Goal: Task Accomplishment & Management: Manage account settings

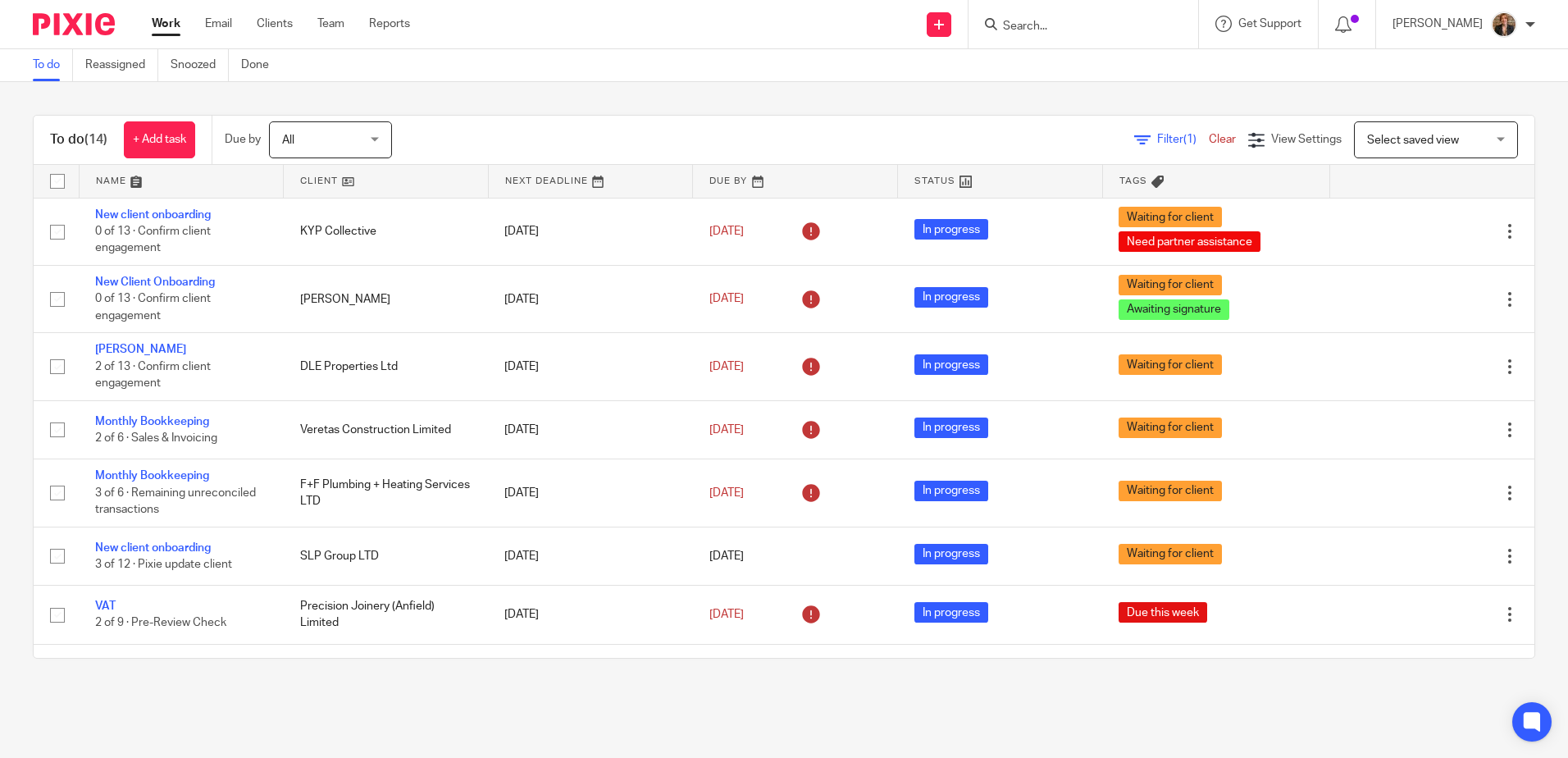
click at [1083, 36] on div at bounding box center [1083, 24] width 230 height 49
click at [1100, 23] on input "Search" at bounding box center [1075, 27] width 148 height 14
type input "slp"
drag, startPoint x: 1110, startPoint y: 44, endPoint x: 1110, endPoint y: 5, distance: 39.0
click at [1110, 5] on div "slp SLP Group LTD Phil Spittle < slp group@hotmail.com >" at bounding box center [1083, 24] width 230 height 49
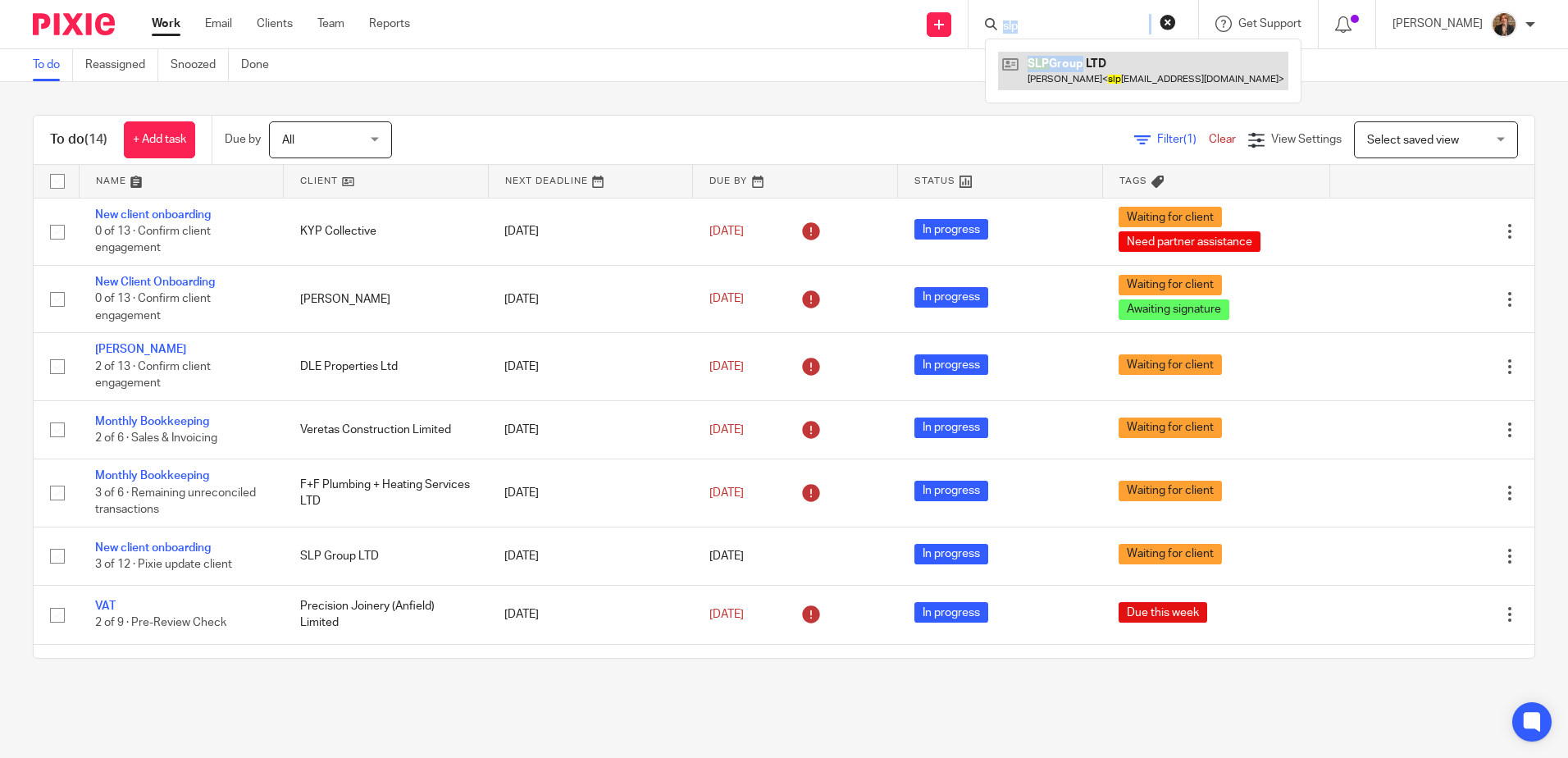
drag, startPoint x: 1110, startPoint y: 5, endPoint x: 1078, endPoint y: 60, distance: 63.6
click at [1078, 60] on link at bounding box center [1143, 70] width 290 height 38
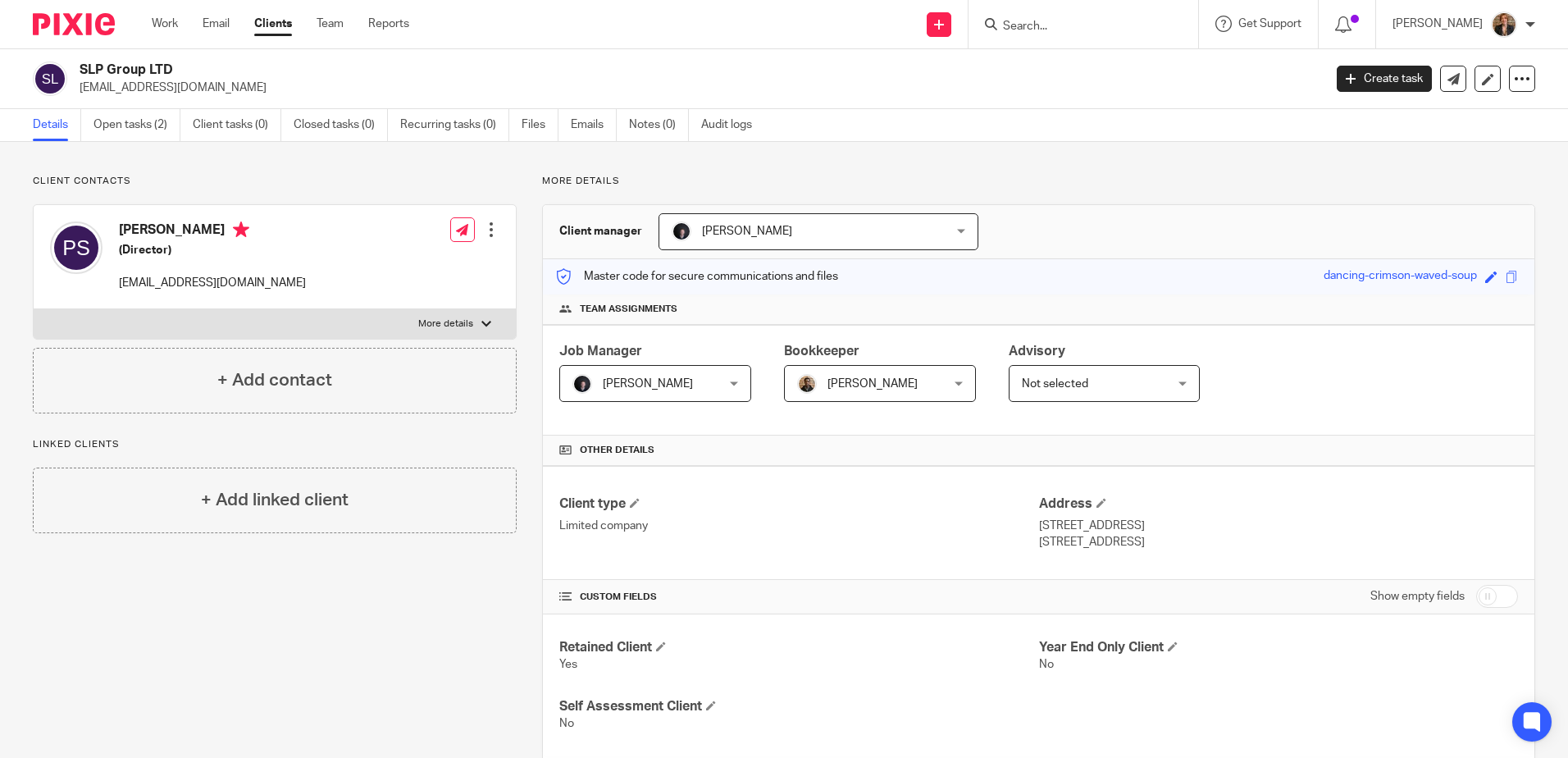
click at [427, 371] on div "+ Add contact" at bounding box center [274, 380] width 484 height 66
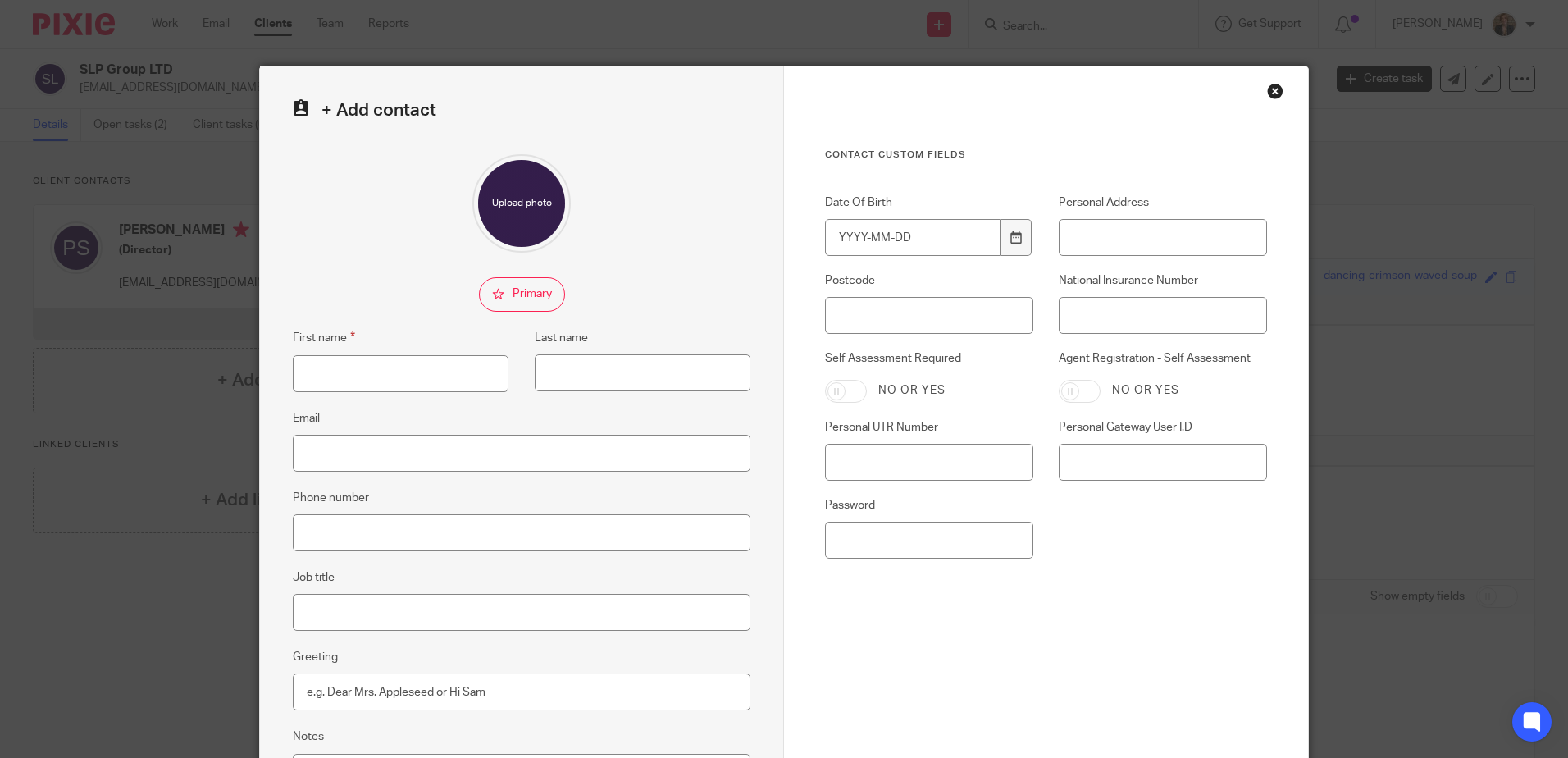
click at [155, 250] on div "+ Add contact First name Last name Email Phone number Job title Greeting Notes …" at bounding box center [784, 379] width 1568 height 758
click at [1270, 86] on div "Close this dialog window" at bounding box center [1275, 91] width 16 height 16
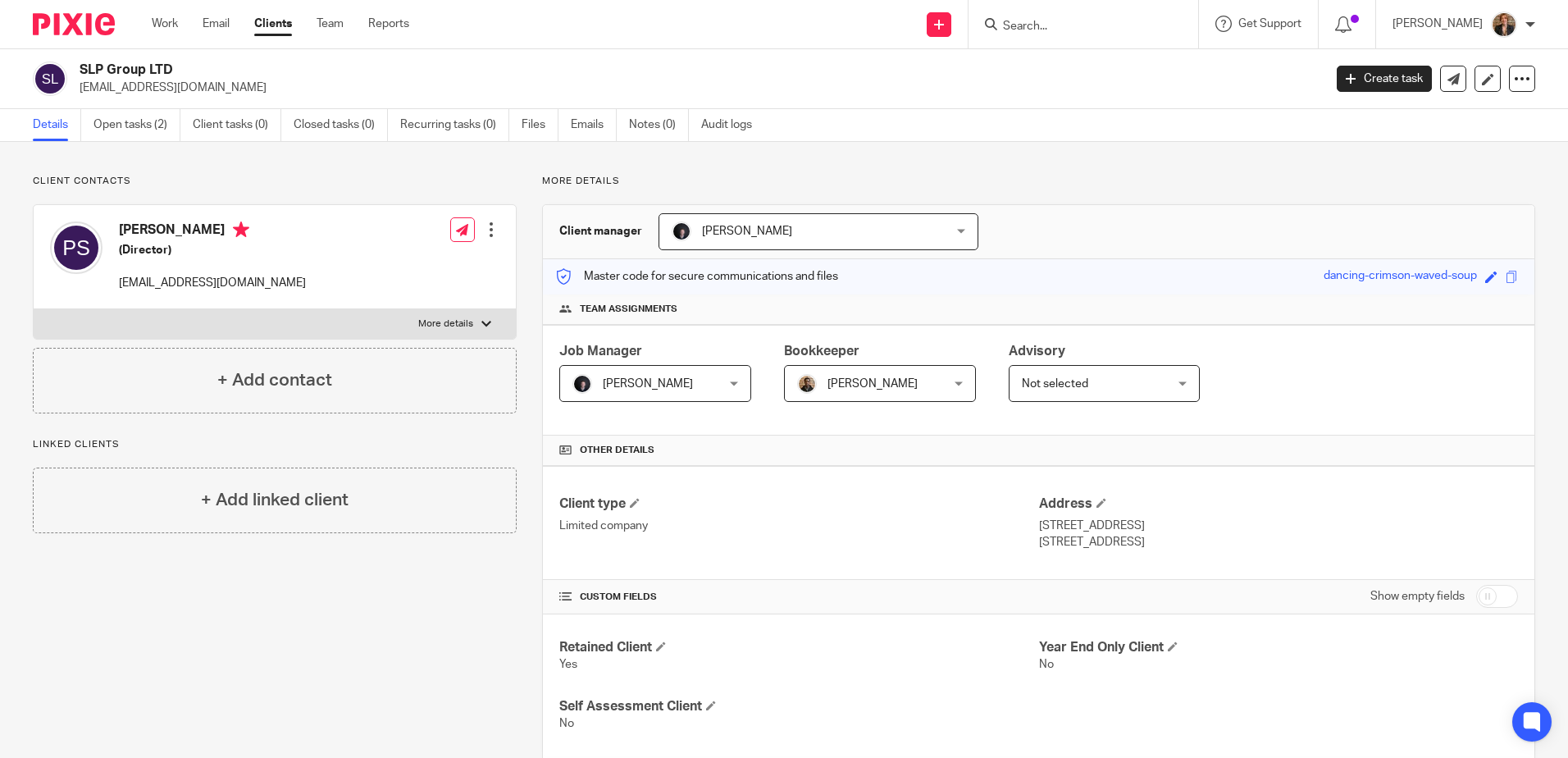
click at [484, 327] on div at bounding box center [486, 323] width 10 height 10
click at [33, 309] on input "More details" at bounding box center [32, 308] width 1 height 1
checkbox input "true"
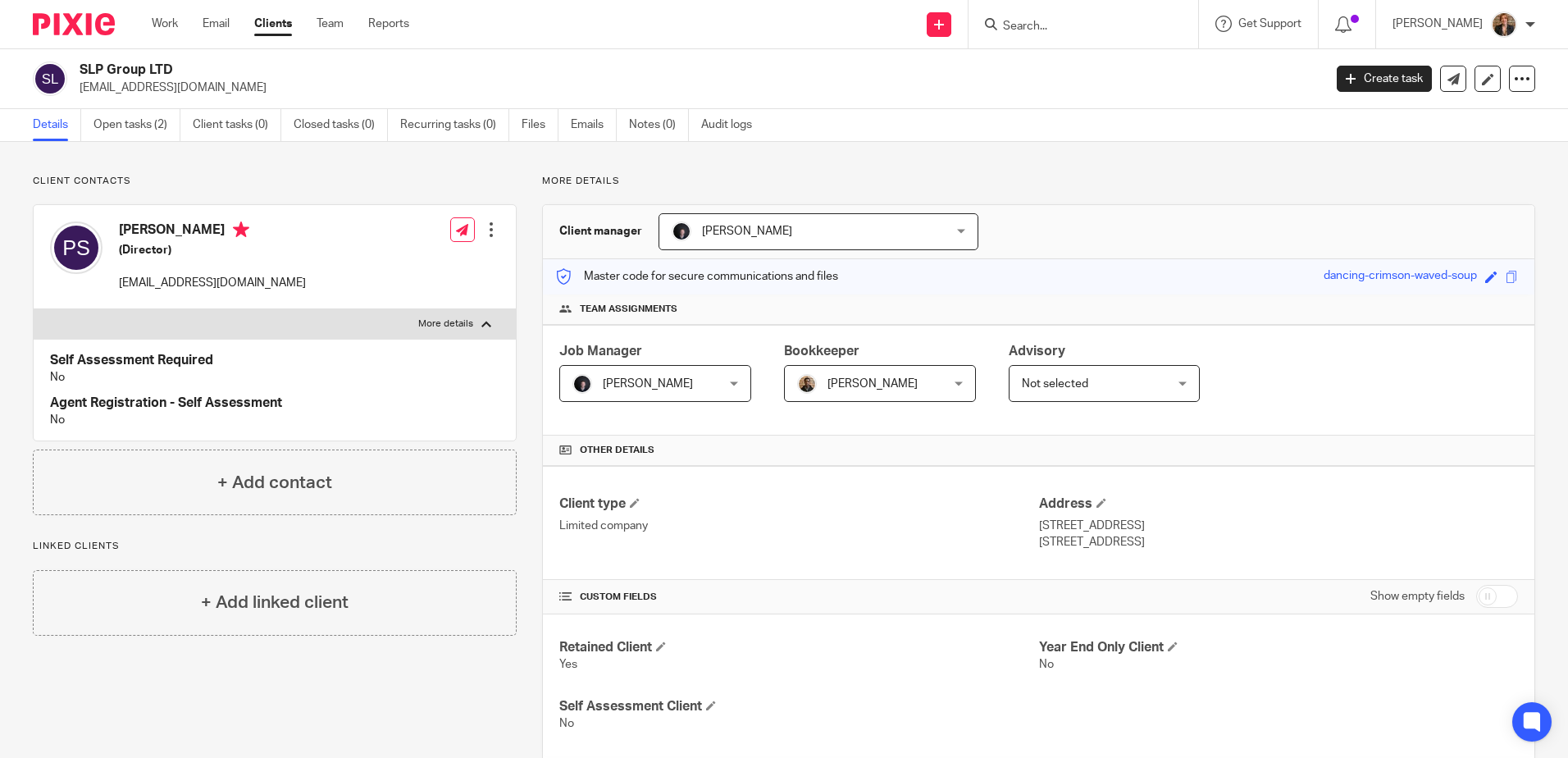
click at [494, 221] on div at bounding box center [491, 230] width 16 height 16
click at [438, 272] on link "Edit contact" at bounding box center [414, 266] width 157 height 23
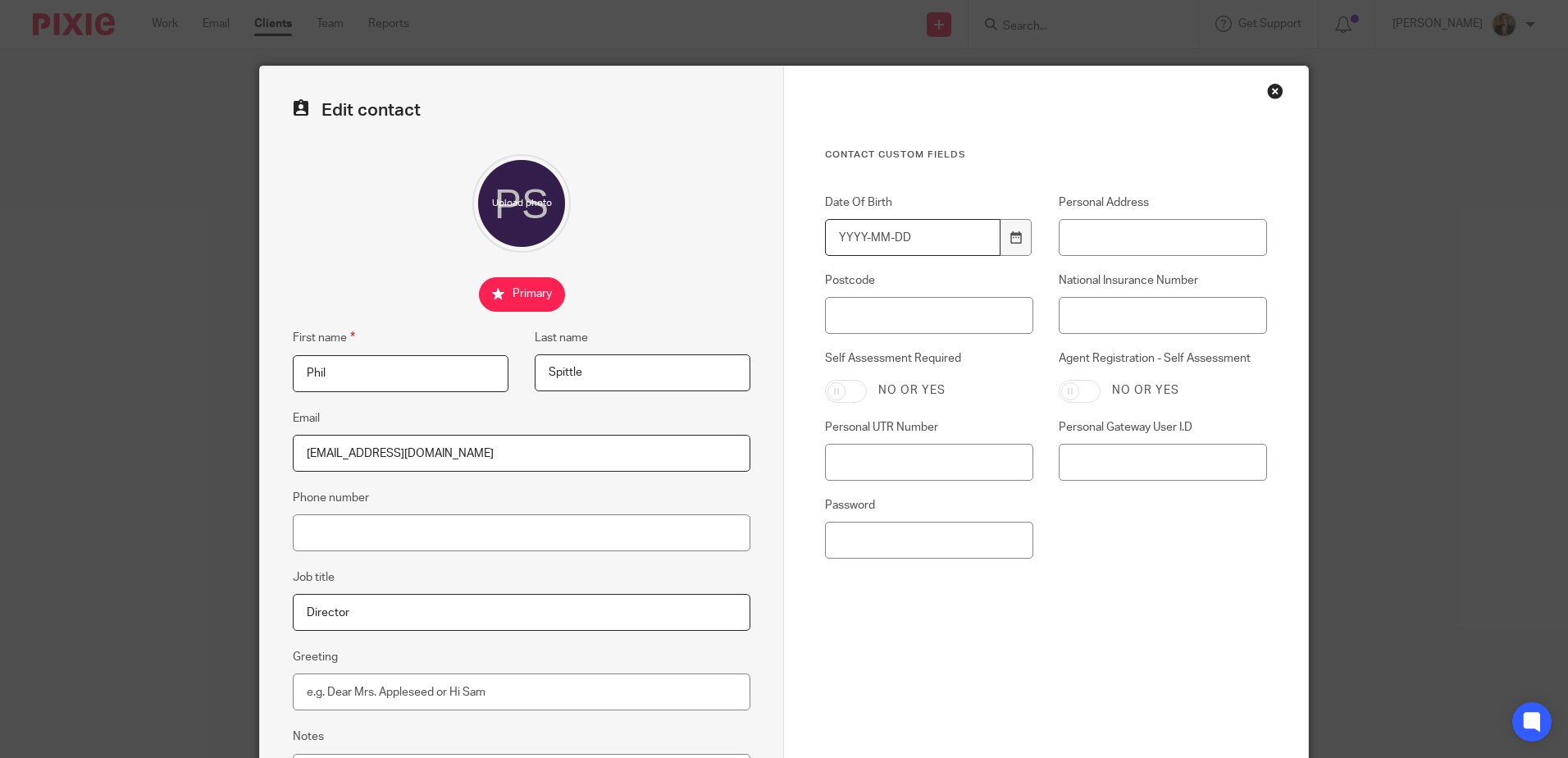
click at [845, 231] on input "Date Of Birth" at bounding box center [912, 237] width 176 height 37
type input "1995-06-15"
click at [1071, 234] on input "Personal Address" at bounding box center [1163, 237] width 208 height 37
type input "7 Kelvinside, Crosby"
click at [983, 307] on input "Postcode" at bounding box center [929, 315] width 208 height 37
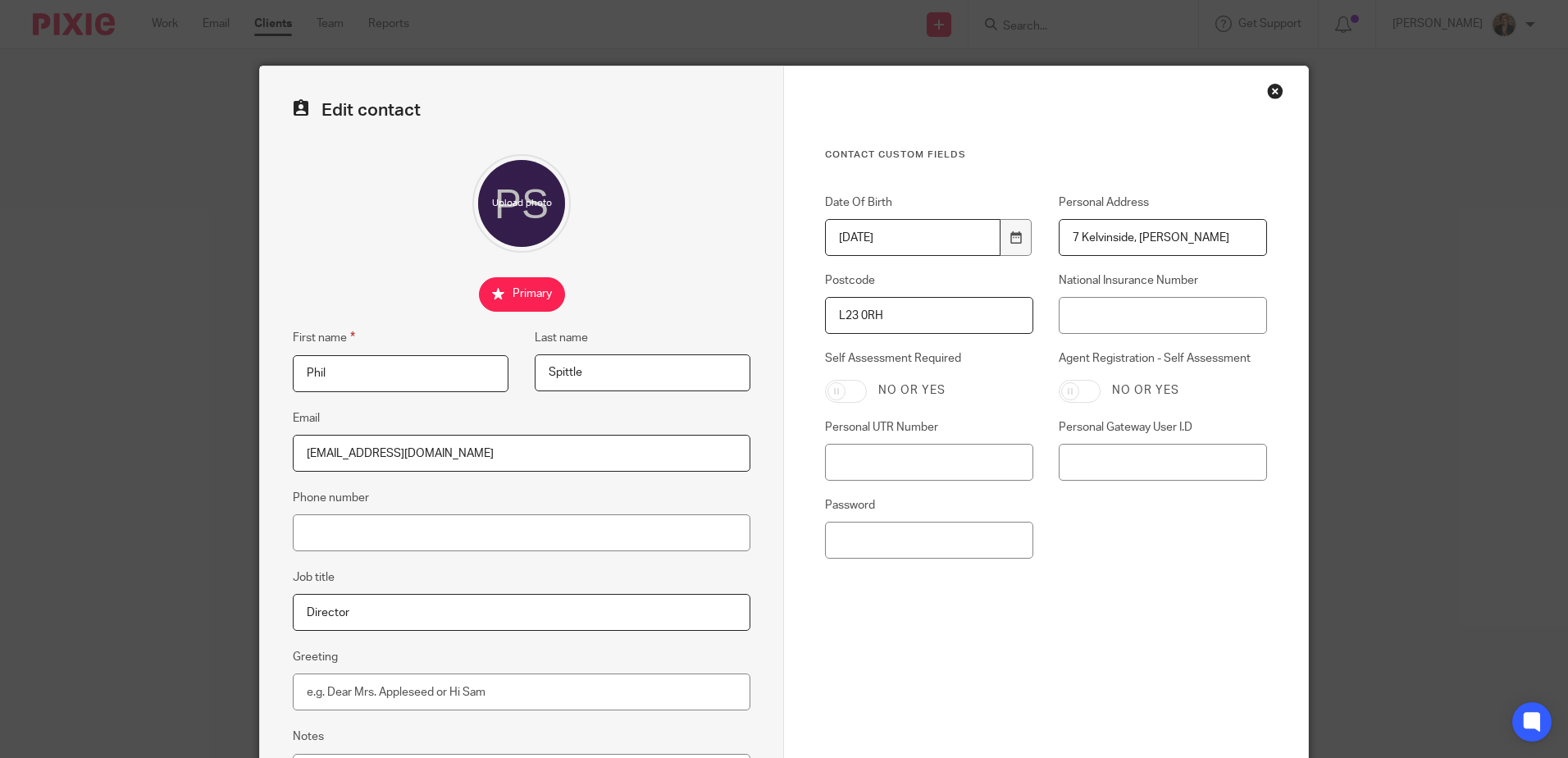
type input "L23 0RH"
click at [1137, 326] on input "National Insurance Number" at bounding box center [1163, 315] width 208 height 37
click at [1119, 325] on input "National Insurance Number" at bounding box center [1163, 315] width 208 height 37
paste input "PA244998C"
type input "PA244998C"
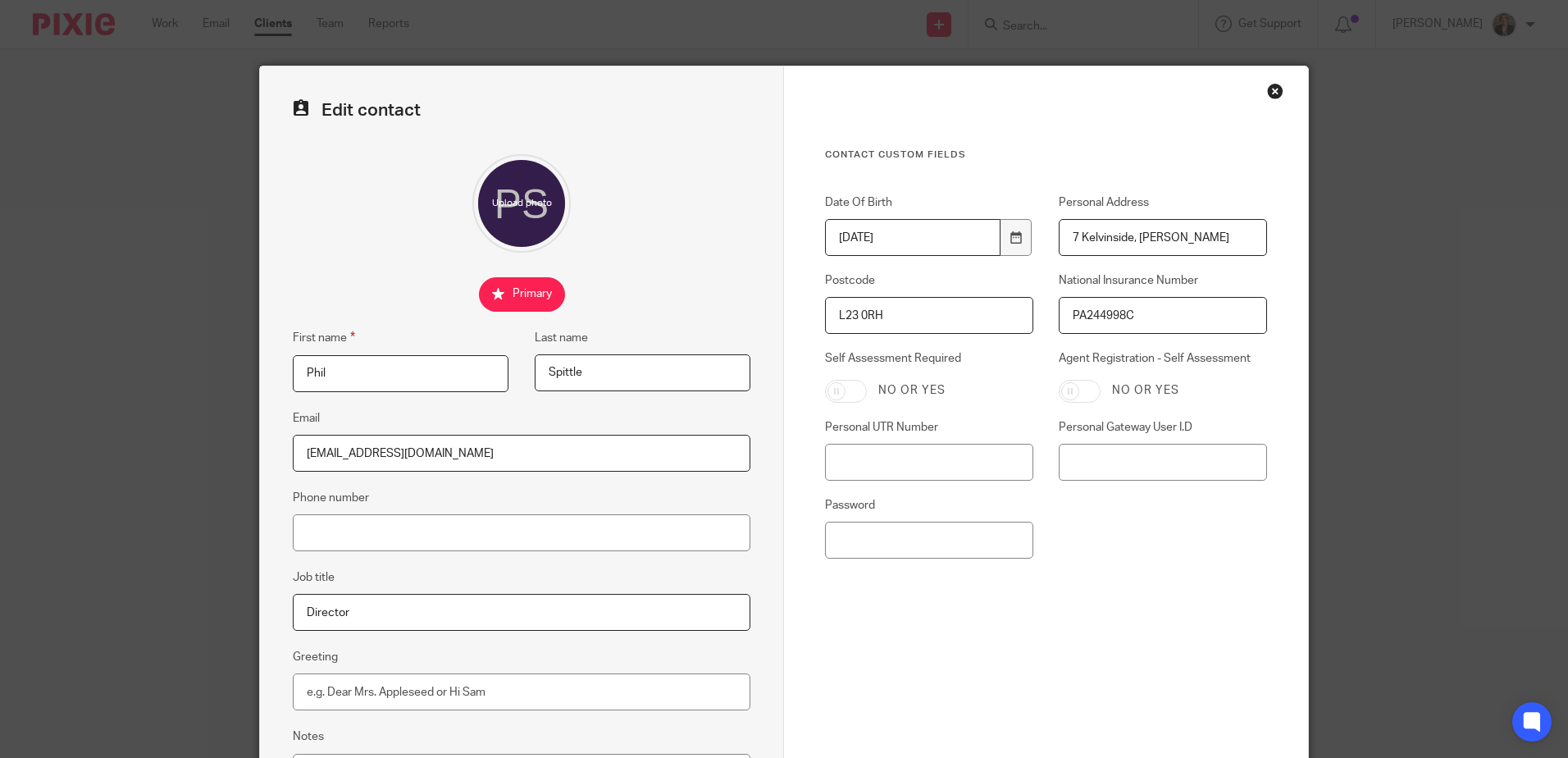
click at [1135, 561] on div "Date Of Birth 1995-06-15 Personal Address 7 Kelvinside, Crosby Postcode L23 0RH…" at bounding box center [1033, 384] width 467 height 381
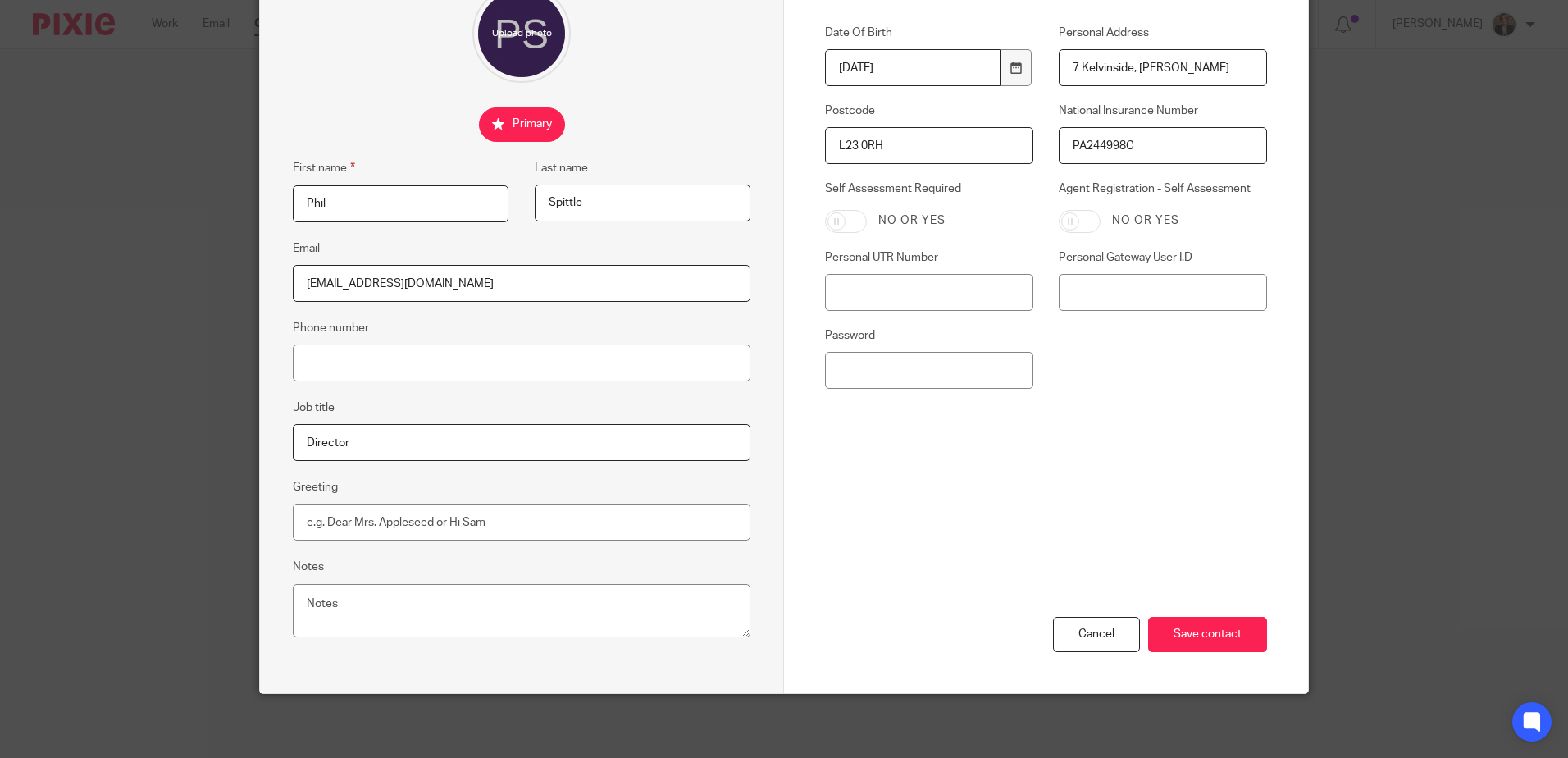
scroll to position [171, 0]
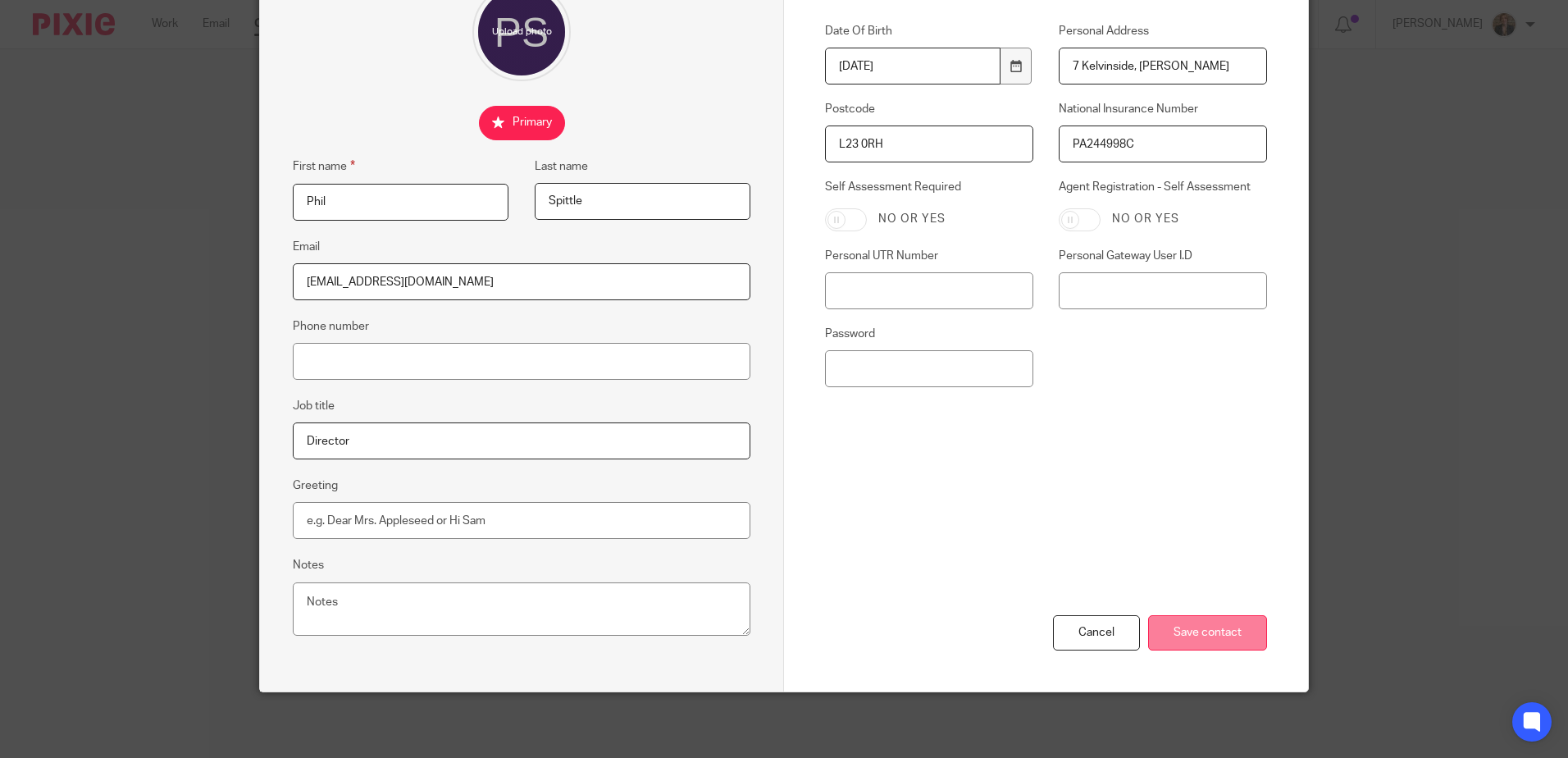
click at [1228, 621] on input "Save contact" at bounding box center [1208, 632] width 119 height 35
click at [1180, 620] on input "Save contact" at bounding box center [1208, 632] width 119 height 35
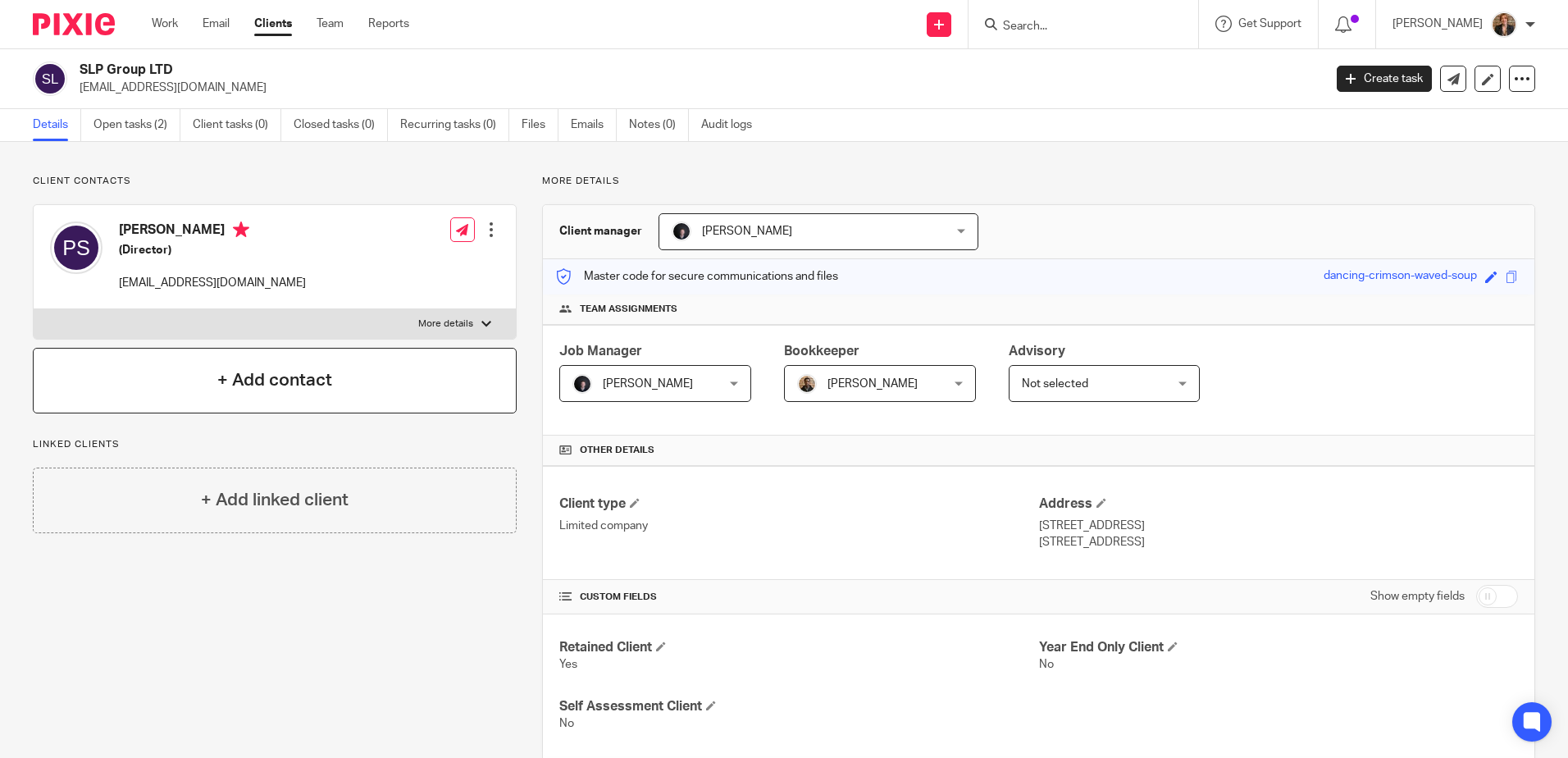
click at [326, 375] on h4 "+ Add contact" at bounding box center [275, 380] width 115 height 25
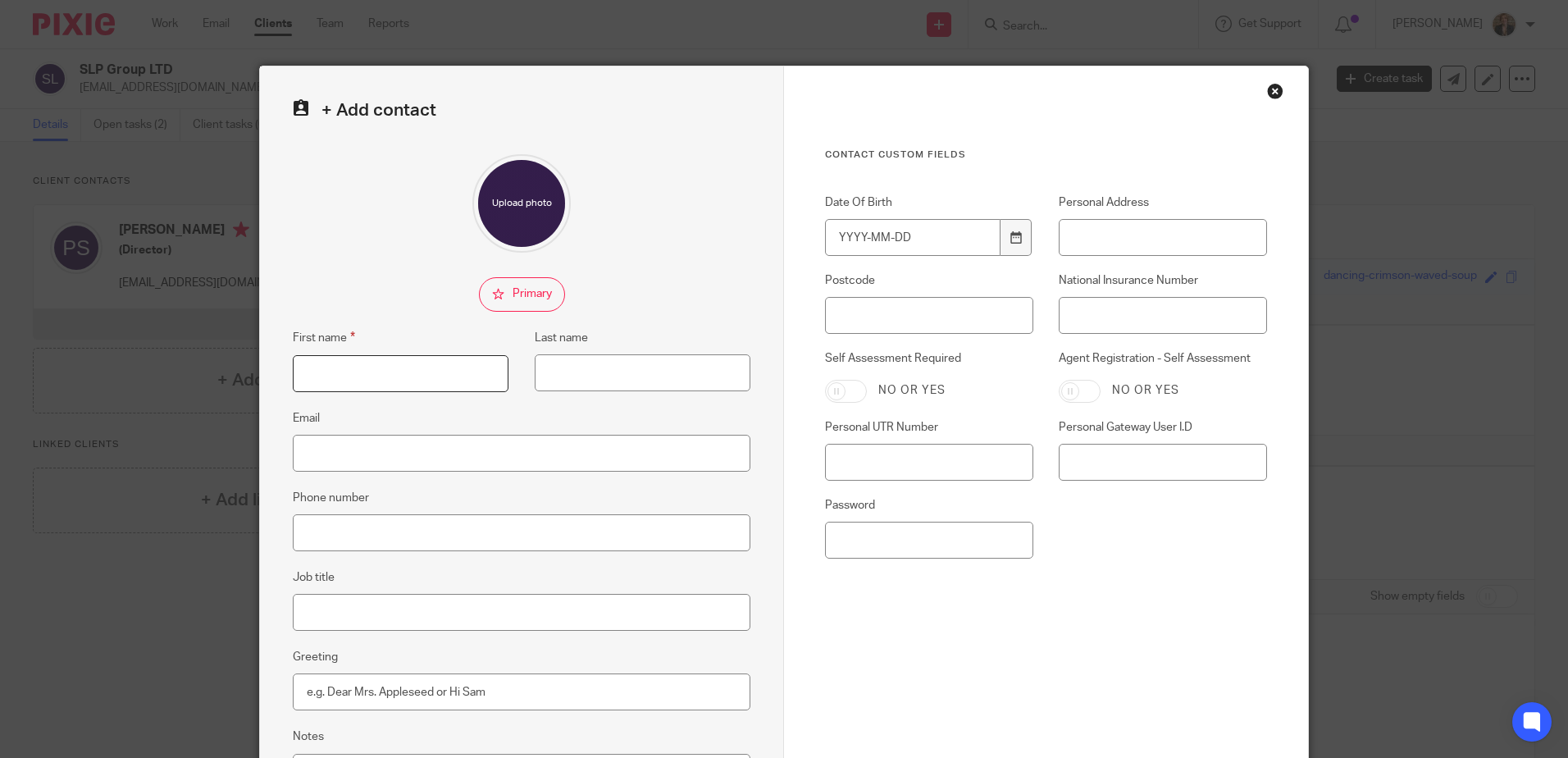
click at [326, 375] on input "First name" at bounding box center [401, 373] width 216 height 37
type input "Liam"
type input "Kinsella"
click at [947, 234] on input "Date Of Birth" at bounding box center [912, 237] width 176 height 37
type input "1997-05-08"
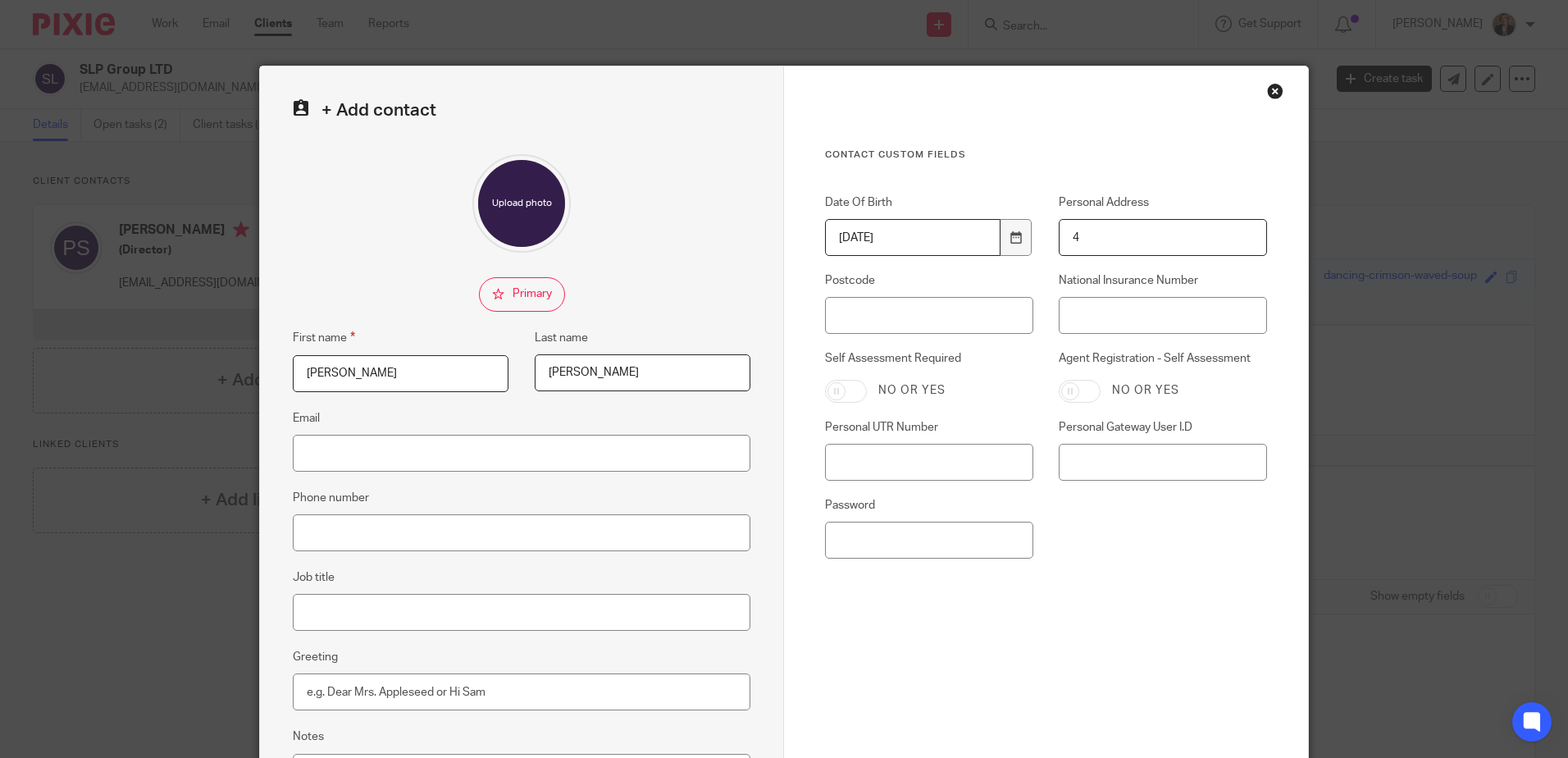
type input "4 Meadowfield Close"
type input "L9 8HQ"
click at [965, 317] on input "L9 8HQ" at bounding box center [929, 315] width 208 height 37
click at [1131, 325] on input "National Insurance Number" at bounding box center [1163, 315] width 208 height 37
paste input "PC206302C"
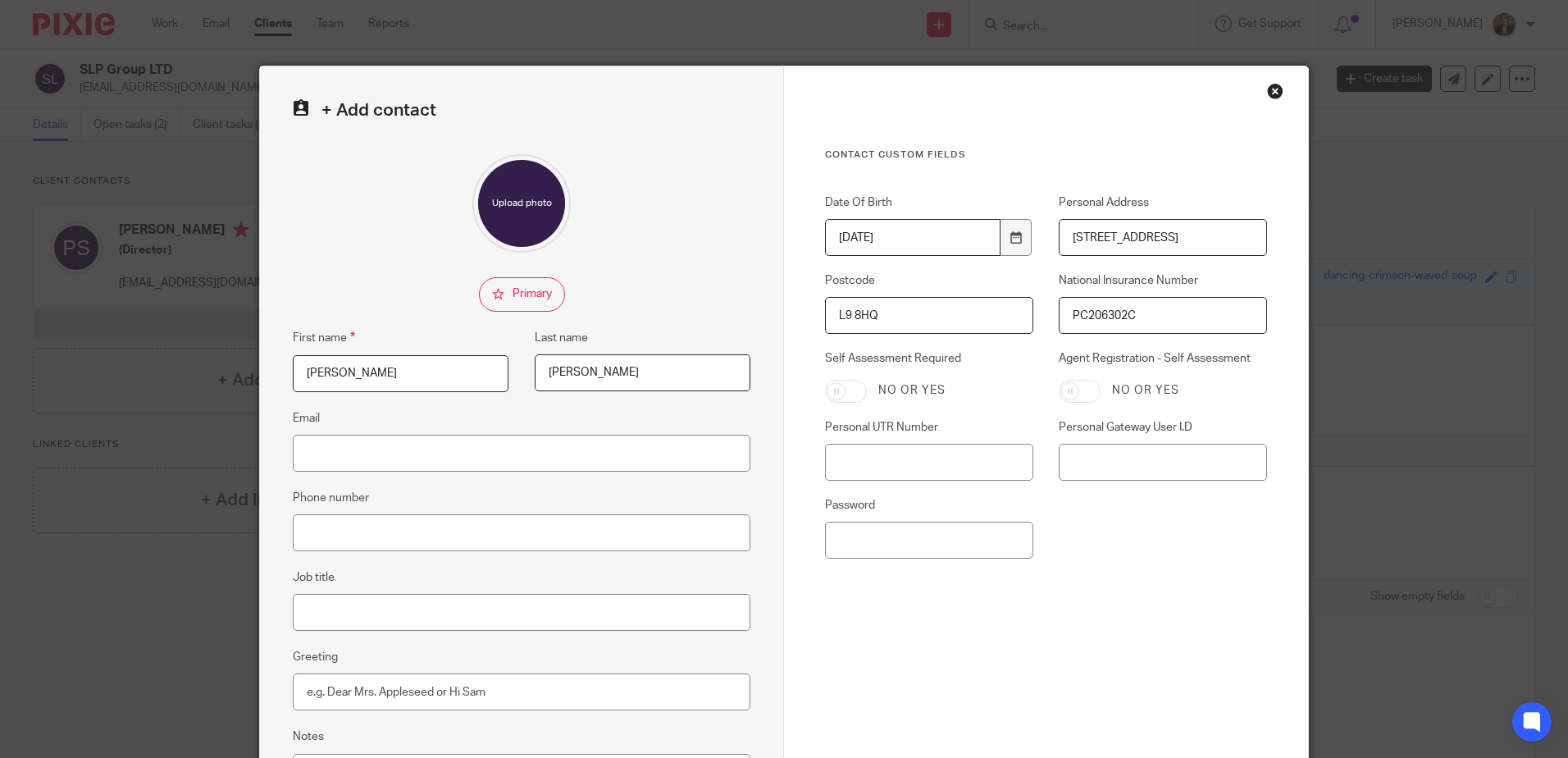
type input "PC206302C"
click at [1157, 629] on div "Contact Custom fields Date Of Birth 1997-05-08 Personal Address 4 Meadowfield C…" at bounding box center [1046, 414] width 442 height 532
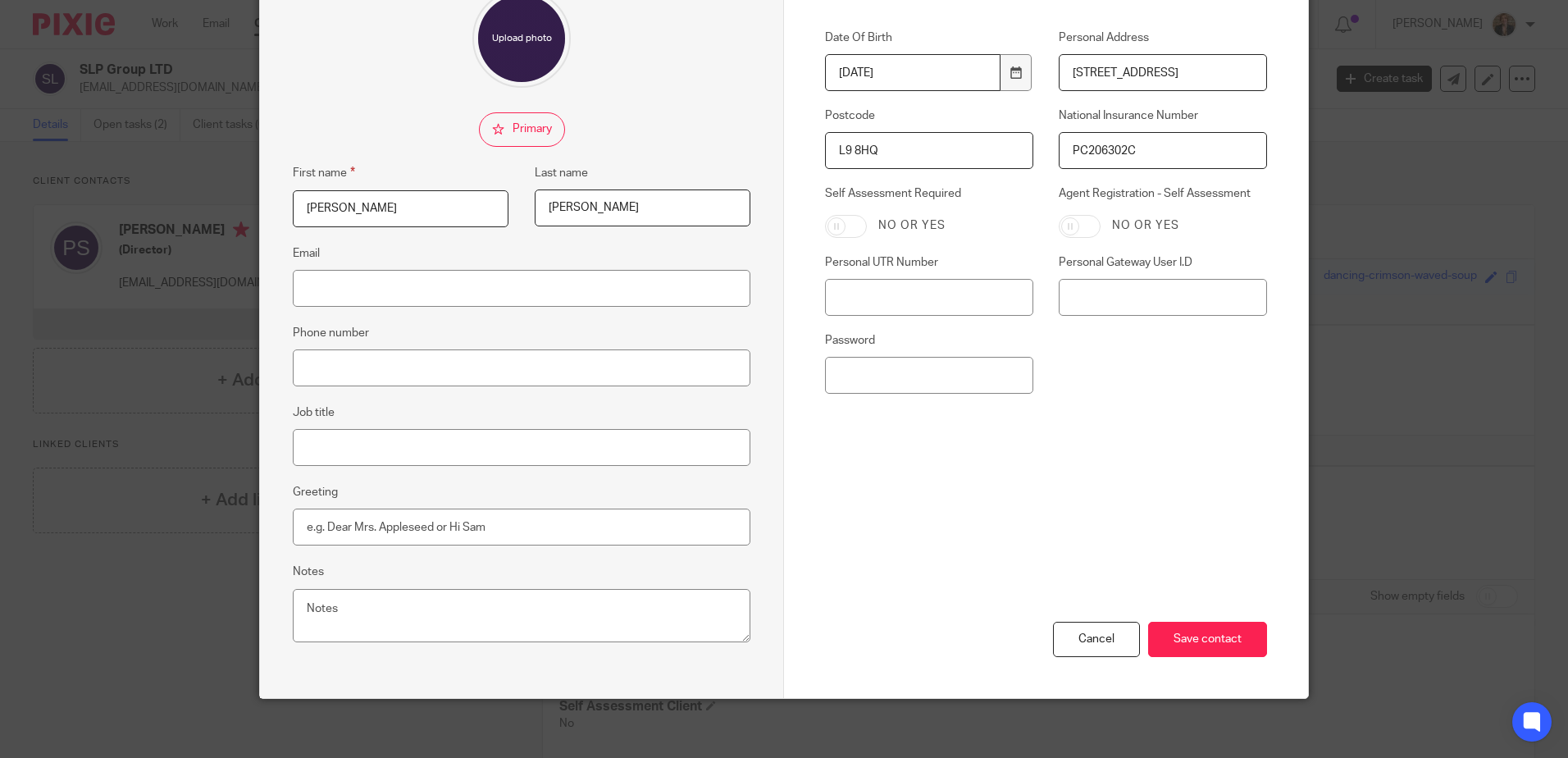
scroll to position [171, 0]
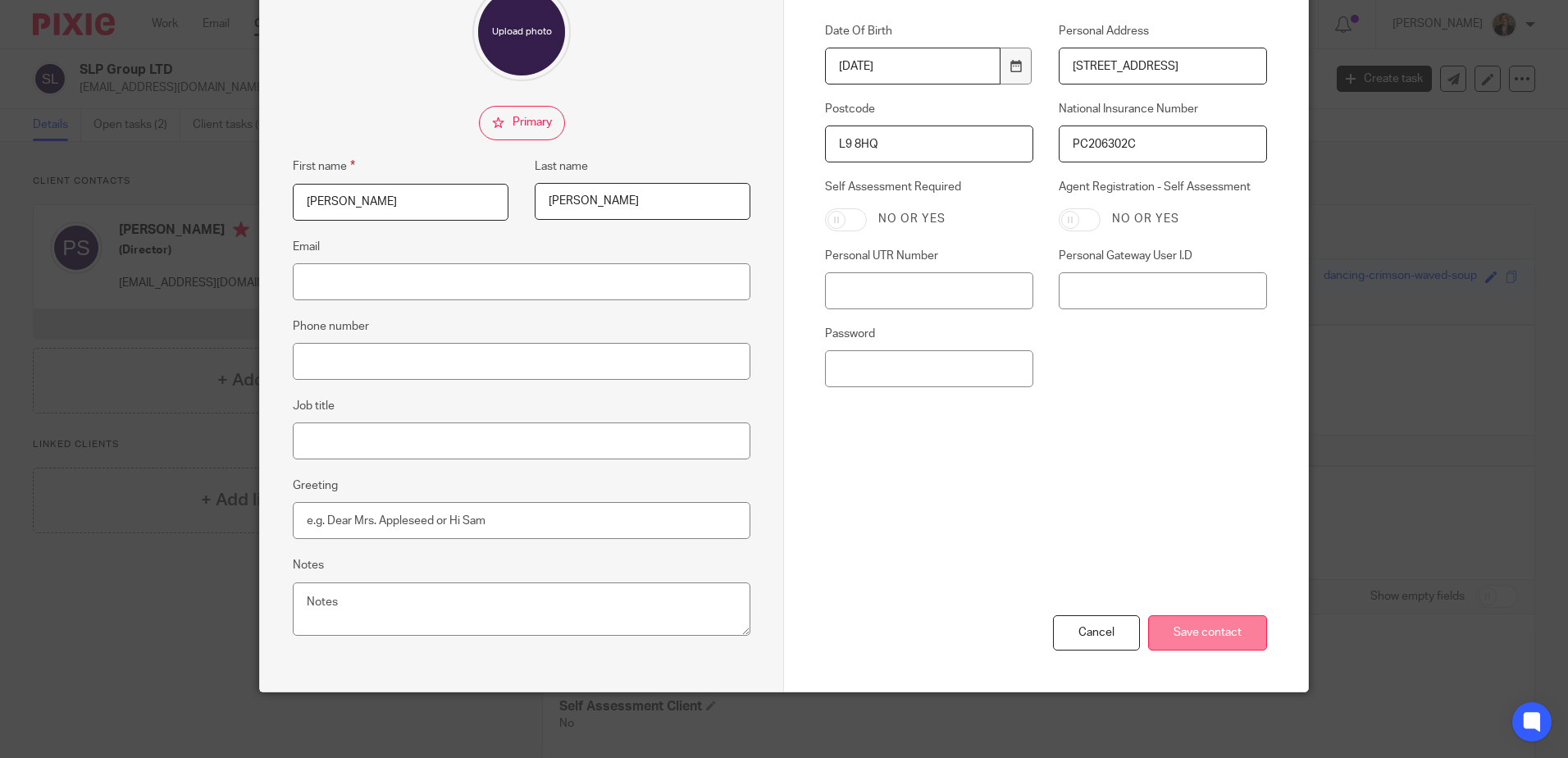
click at [1216, 628] on input "Save contact" at bounding box center [1208, 632] width 119 height 35
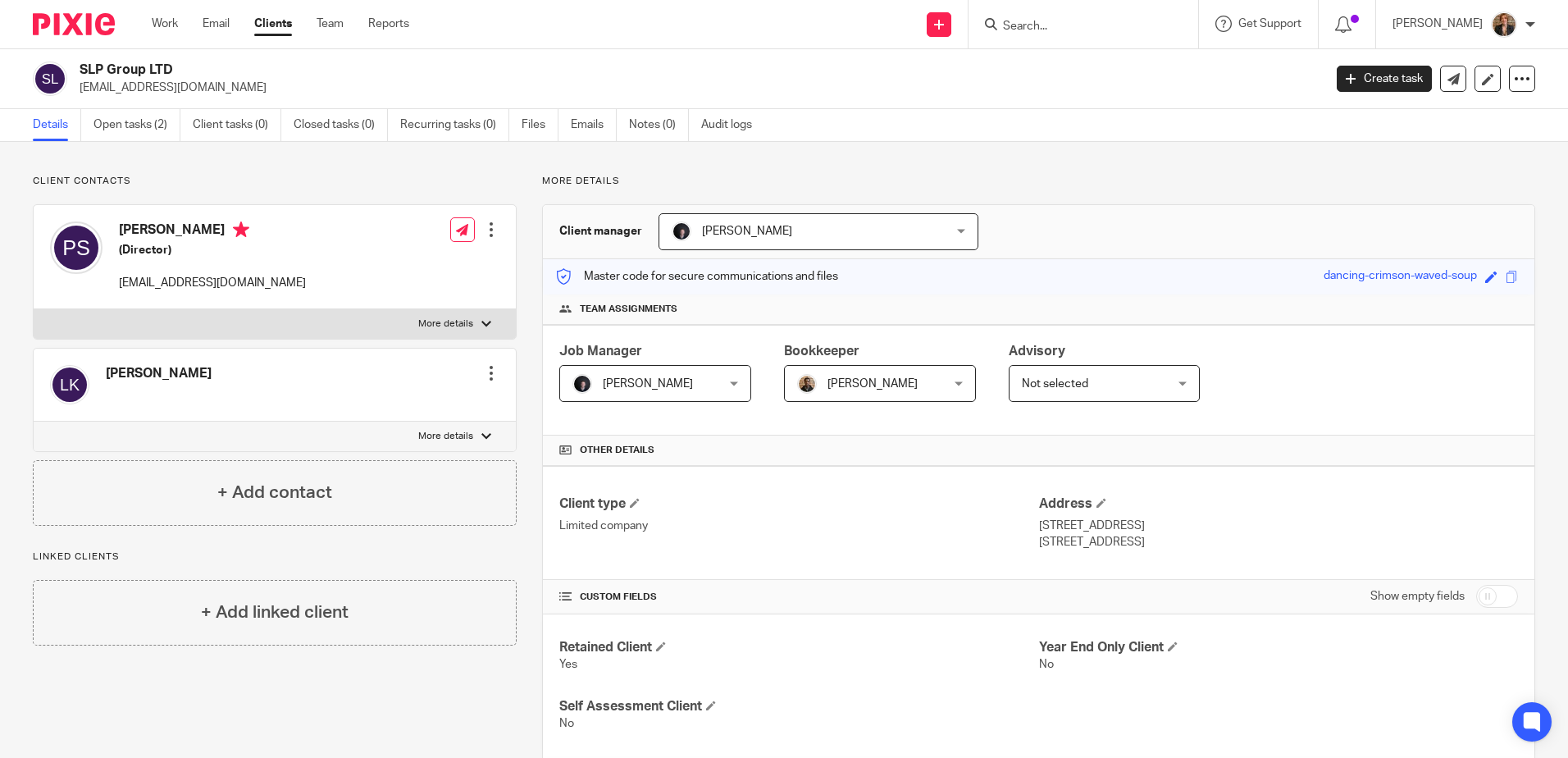
click at [484, 368] on div at bounding box center [491, 373] width 16 height 16
click at [465, 404] on link "Edit contact" at bounding box center [414, 410] width 157 height 23
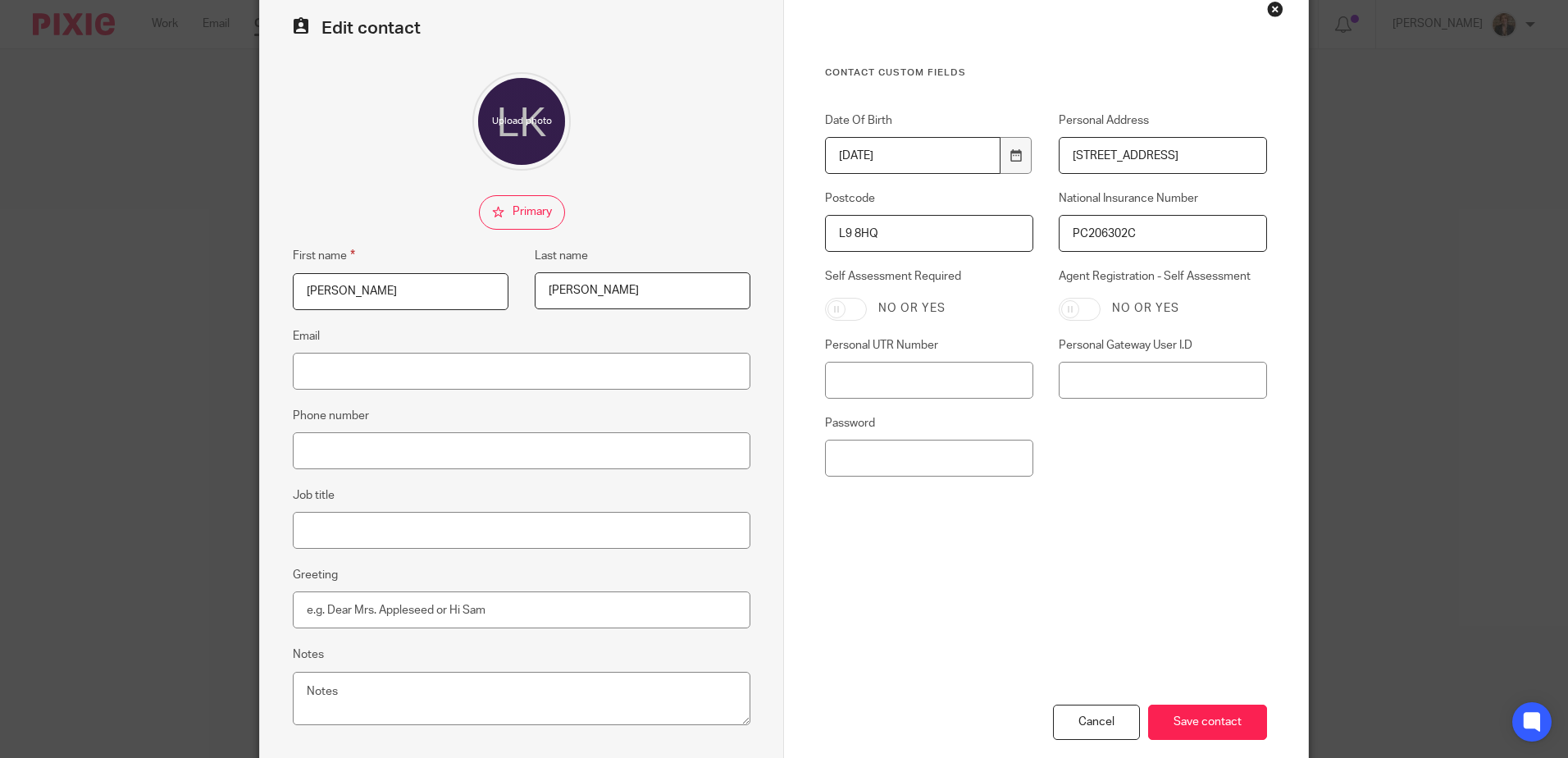
scroll to position [164, 0]
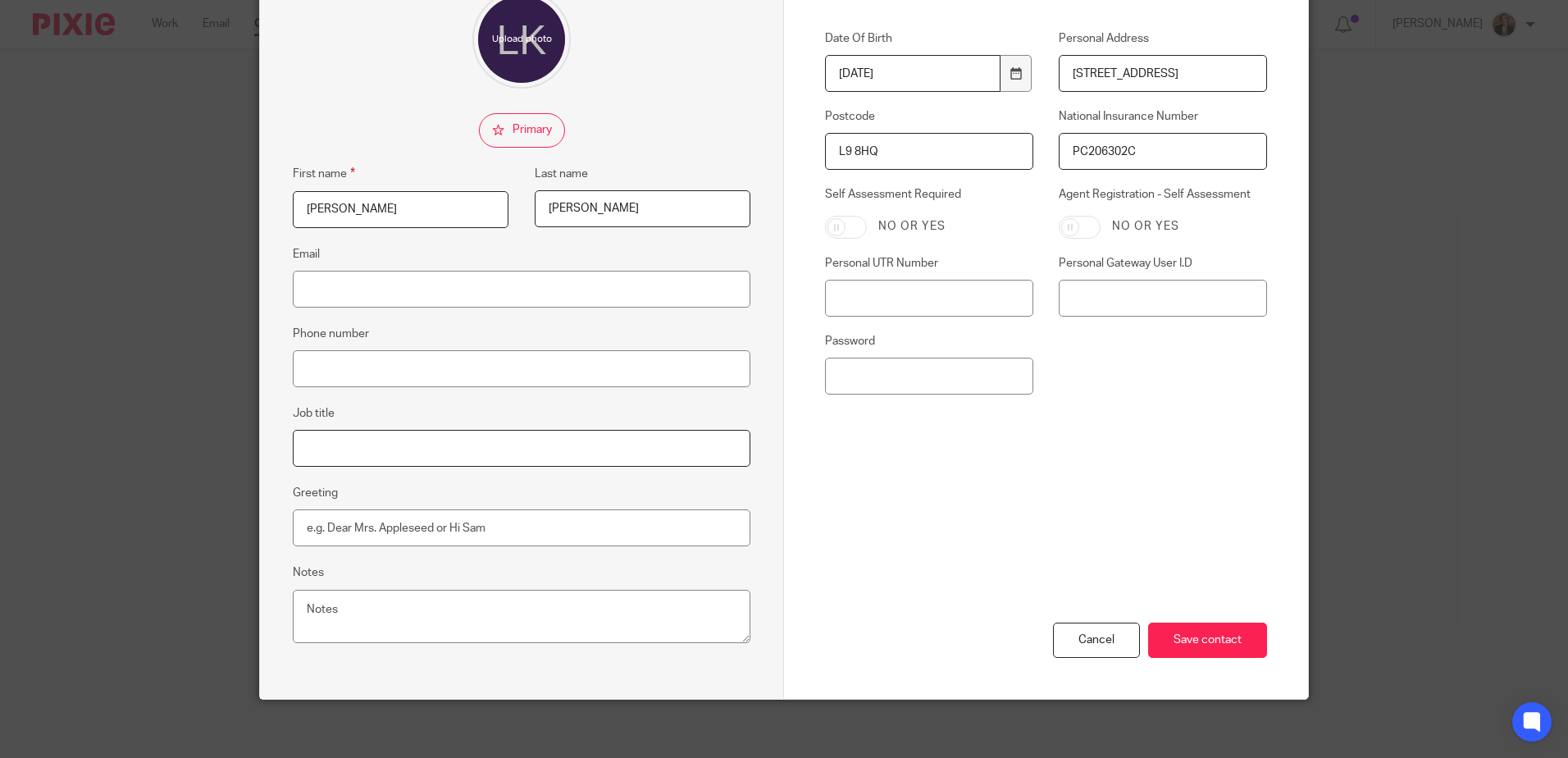
click at [446, 460] on input "Job title" at bounding box center [521, 447] width 458 height 37
type input "Director"
click at [1229, 627] on input "Save contact" at bounding box center [1208, 639] width 119 height 35
click at [1219, 628] on input "Save contact" at bounding box center [1208, 639] width 119 height 35
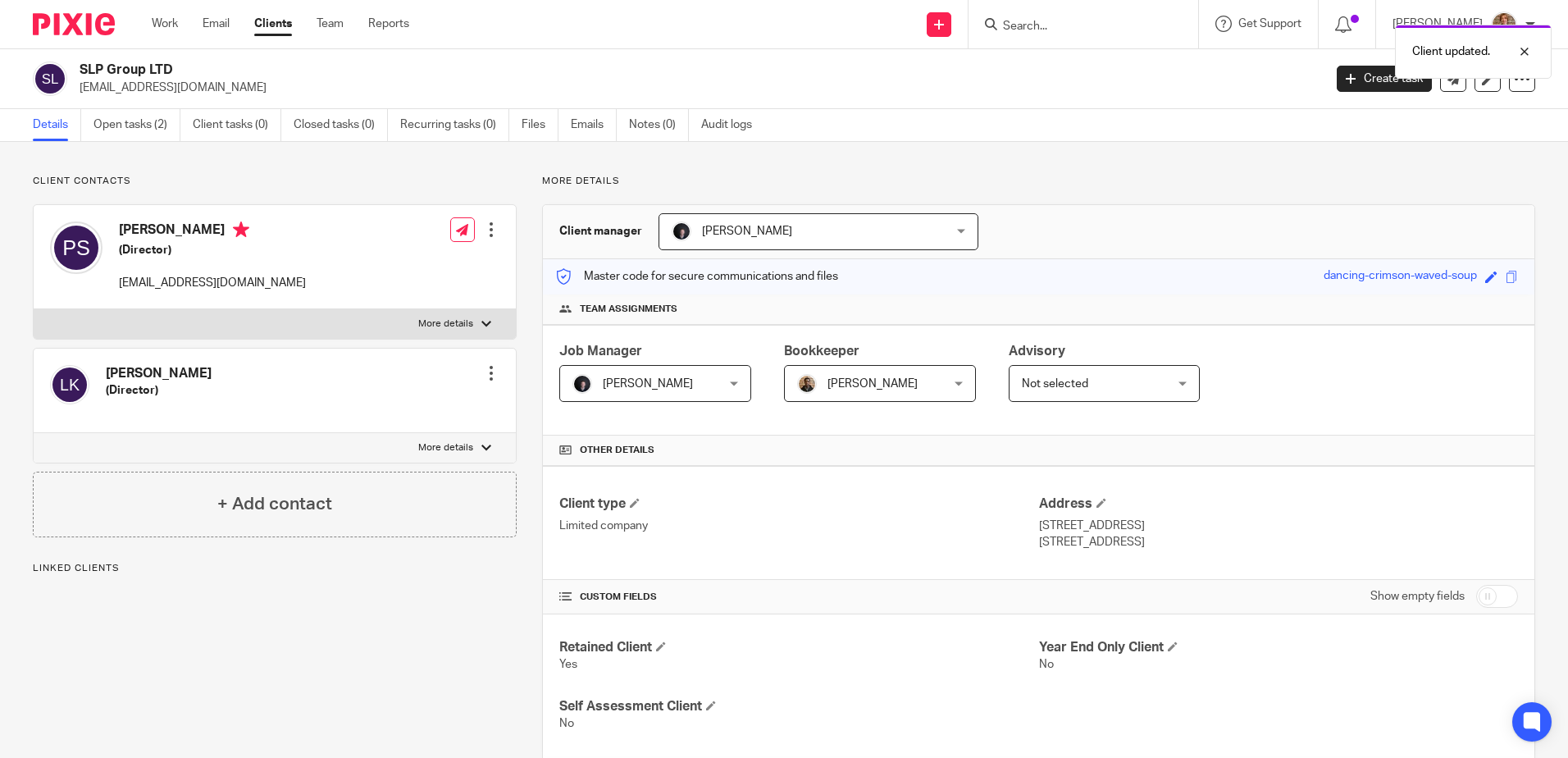
click at [109, 116] on link "Open tasks (2)" at bounding box center [137, 125] width 87 height 32
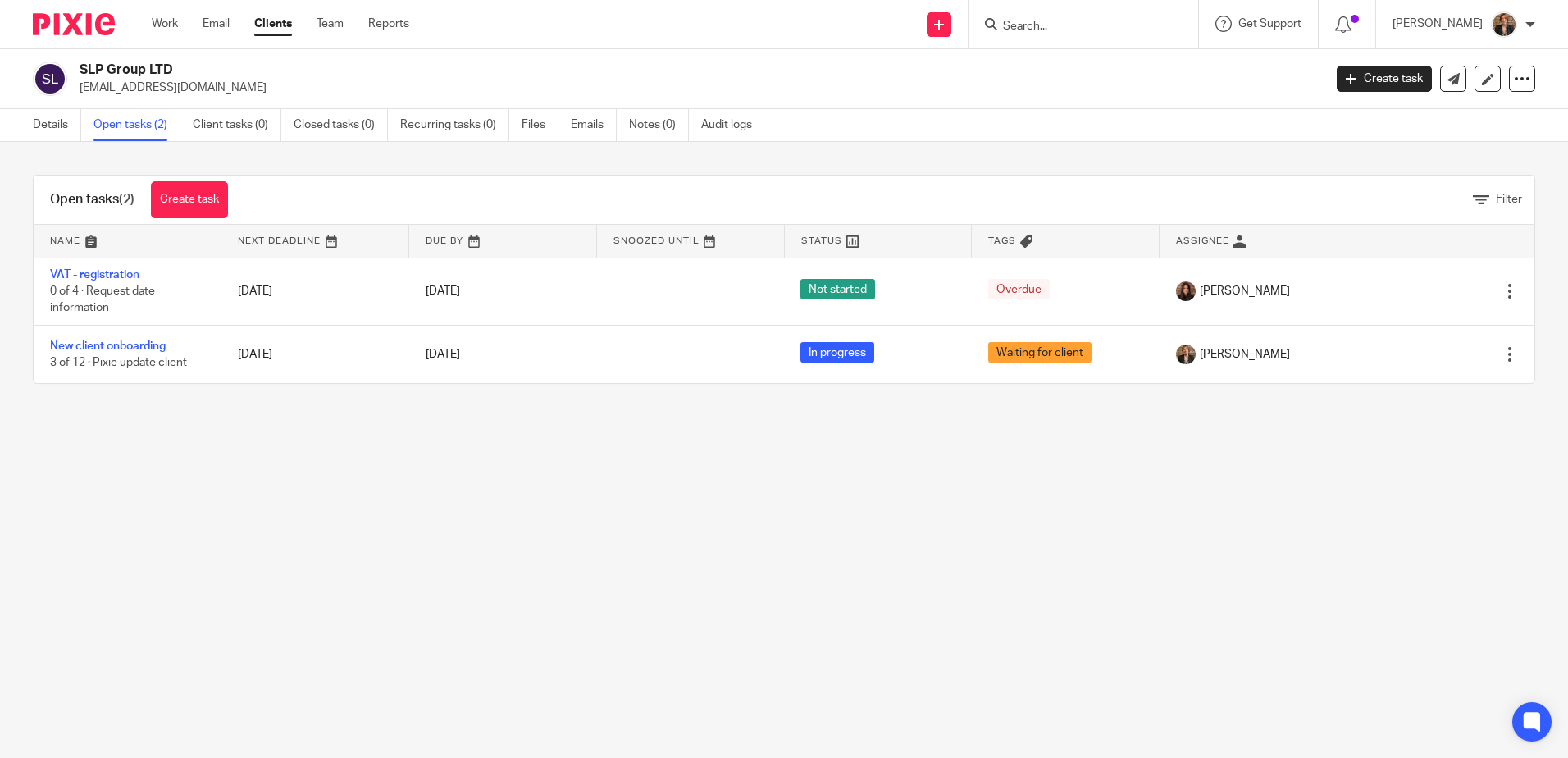
drag, startPoint x: 213, startPoint y: 570, endPoint x: 206, endPoint y: 513, distance: 57.4
click at [213, 560] on main "SLP Group LTD [EMAIL_ADDRESS][DOMAIN_NAME] Create task Update from Companies Ho…" at bounding box center [784, 379] width 1568 height 758
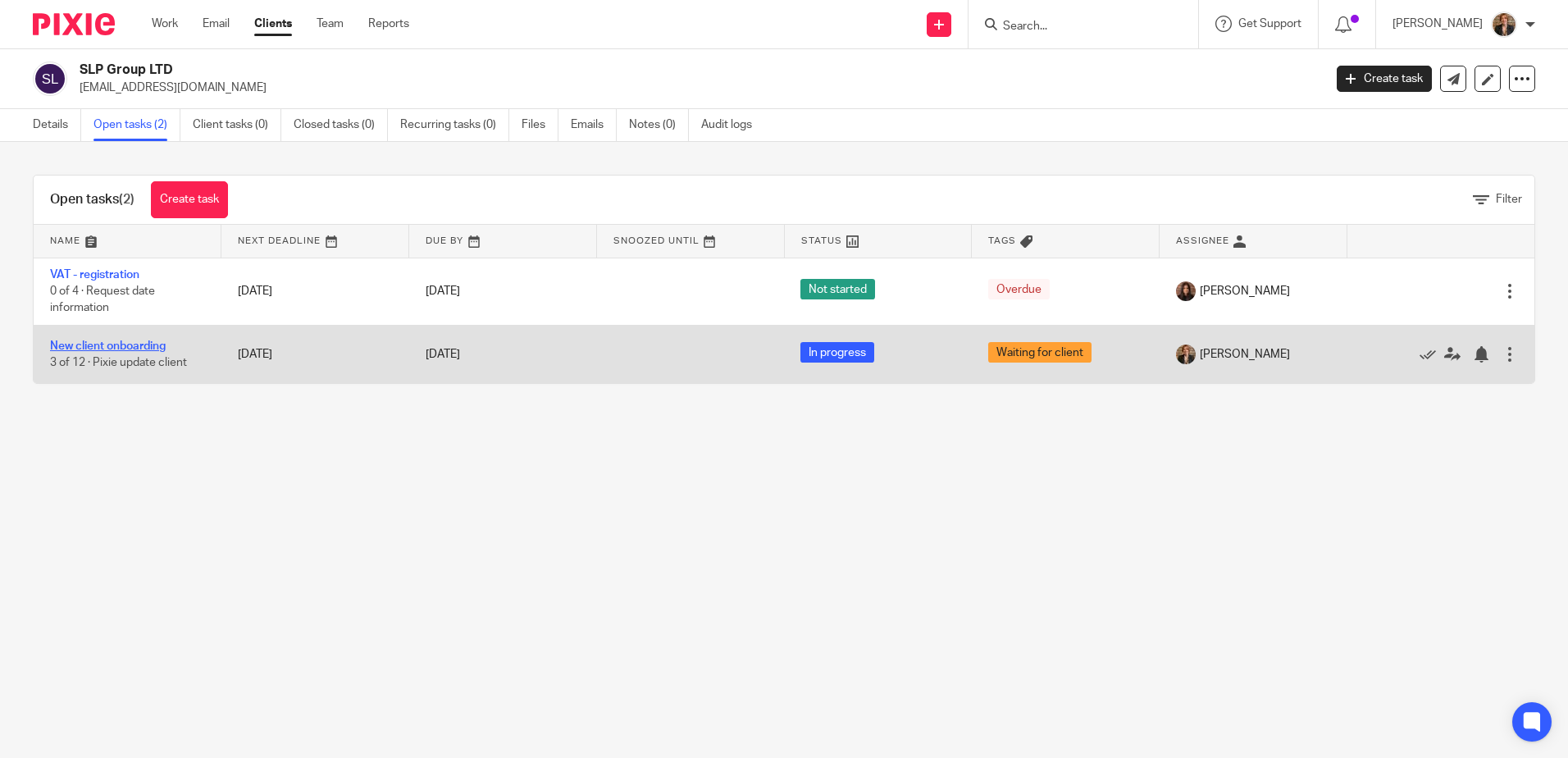
click at [129, 345] on link "New client onboarding" at bounding box center [108, 346] width 115 height 12
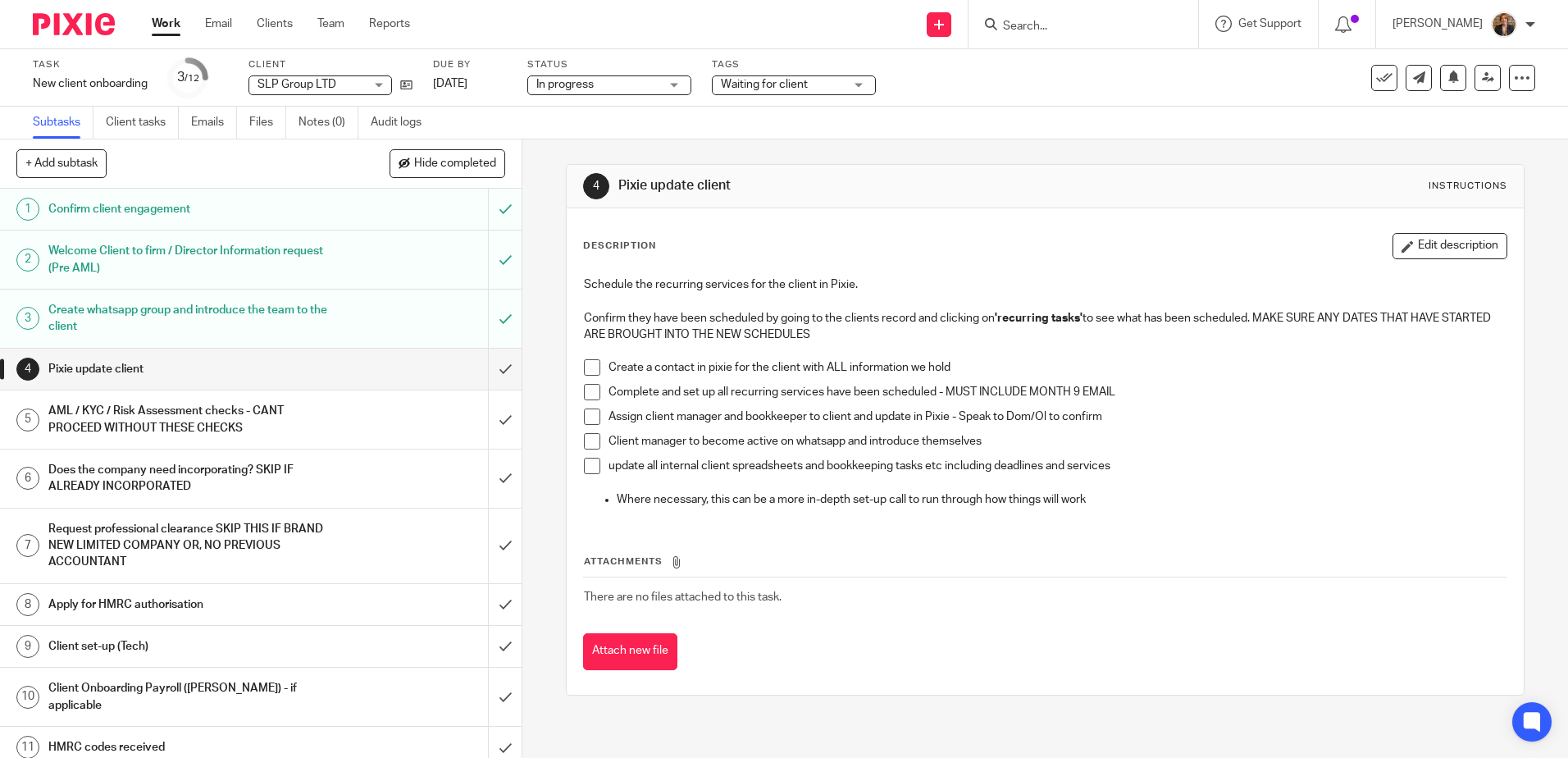
click at [589, 365] on span at bounding box center [592, 367] width 16 height 16
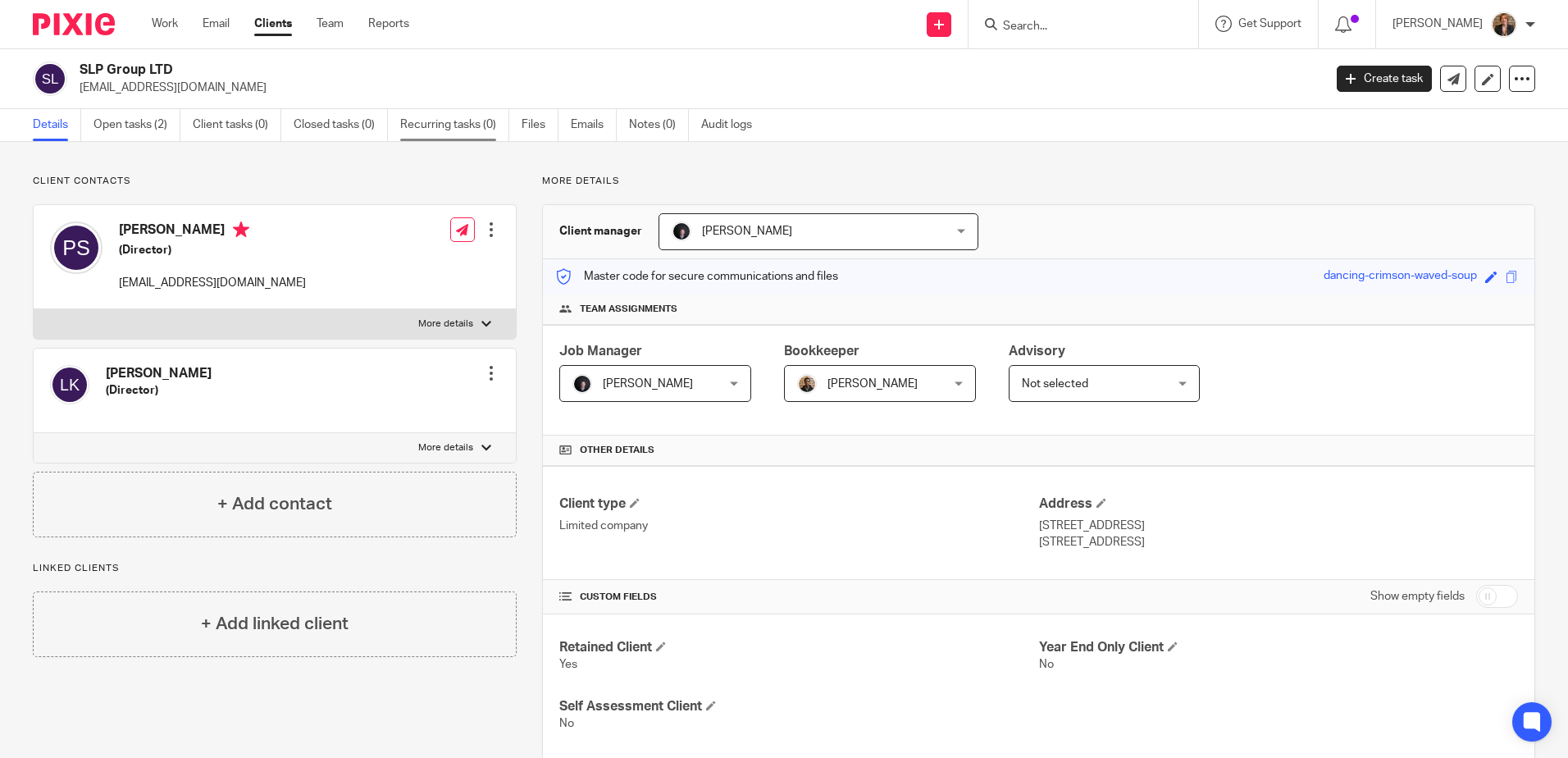
click at [471, 132] on link "Recurring tasks (0)" at bounding box center [454, 125] width 109 height 32
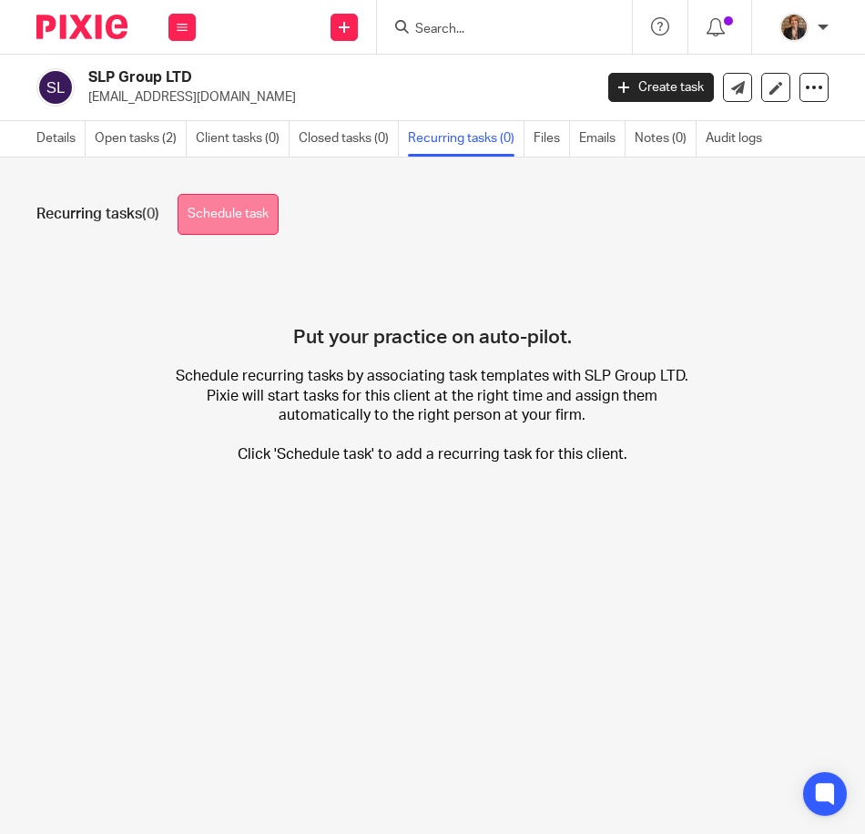
click at [248, 218] on link "Schedule task" at bounding box center [228, 214] width 101 height 41
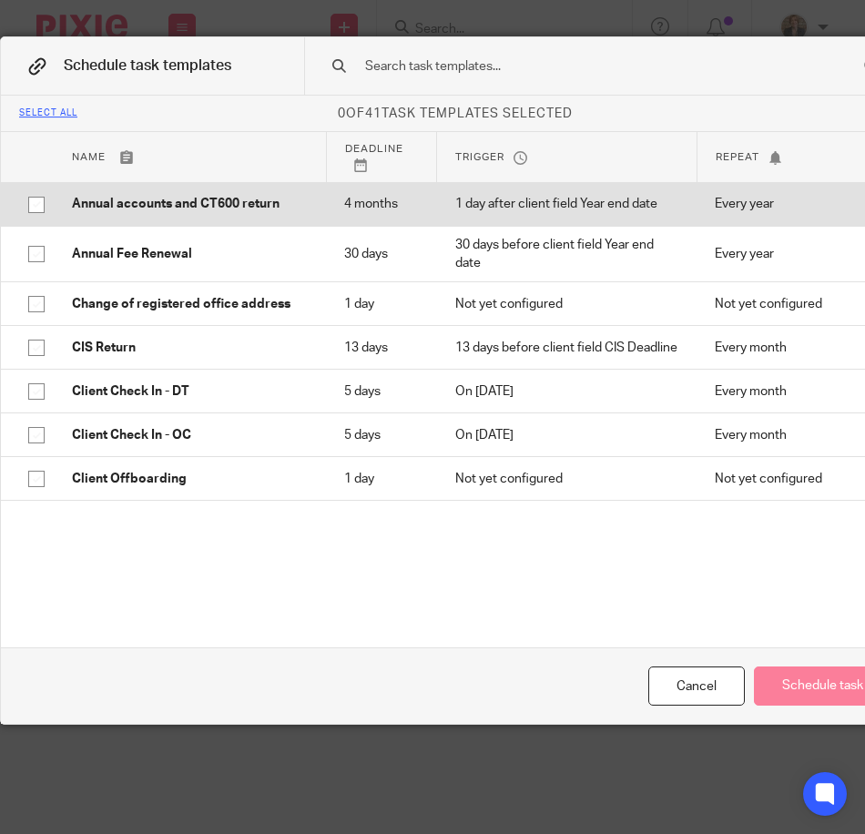
click at [34, 206] on input "checkbox" at bounding box center [36, 205] width 35 height 35
checkbox input "true"
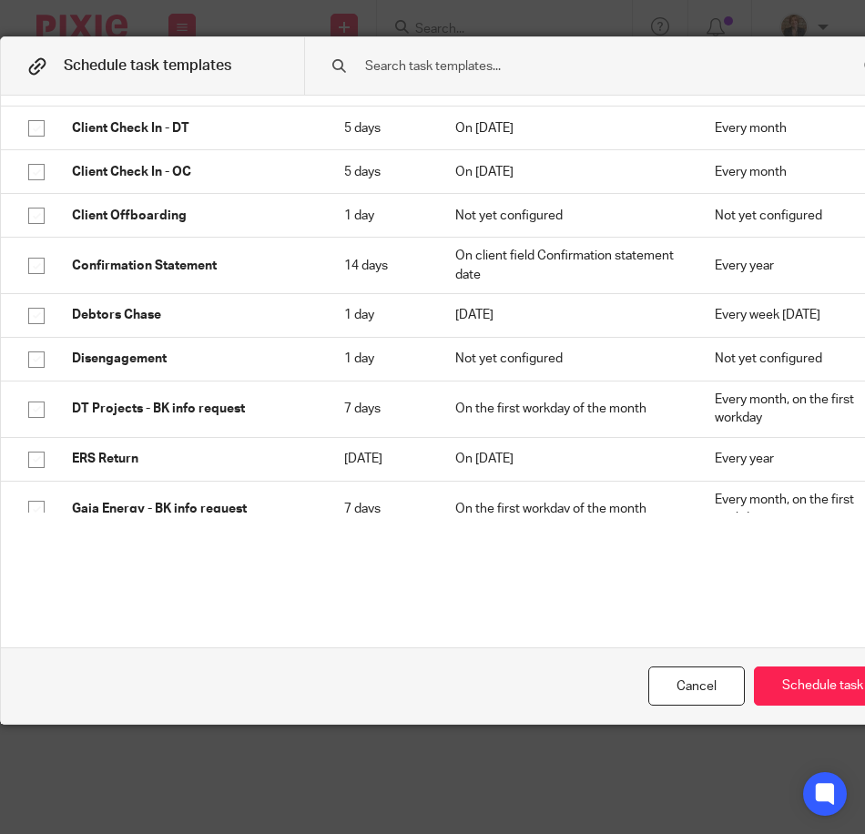
scroll to position [243, 0]
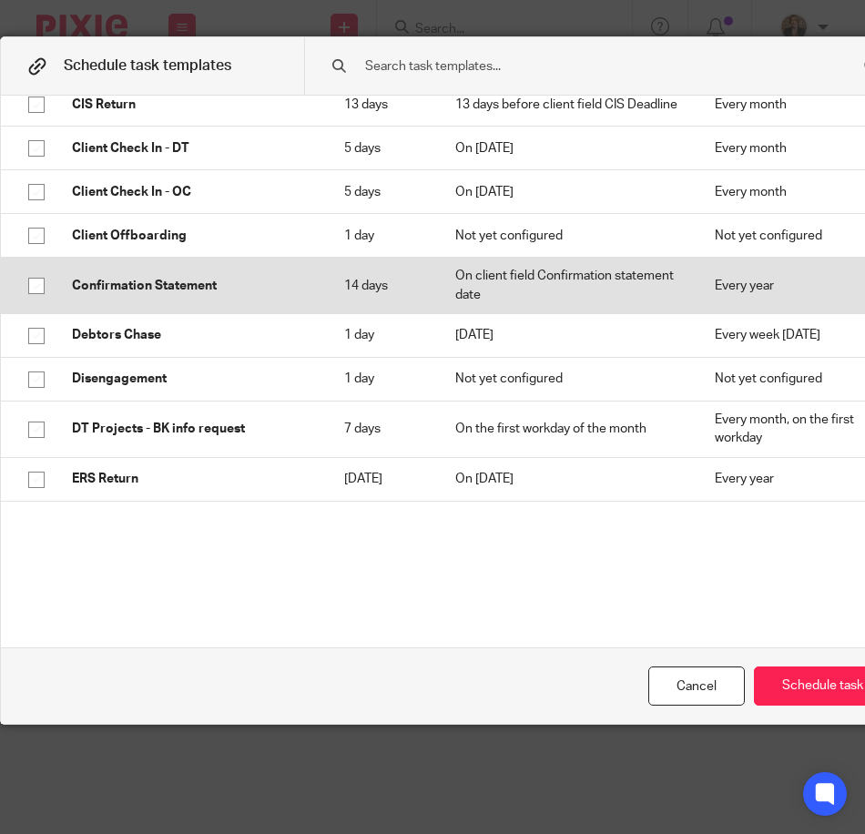
click at [32, 303] on input "checkbox" at bounding box center [36, 286] width 35 height 35
checkbox input "true"
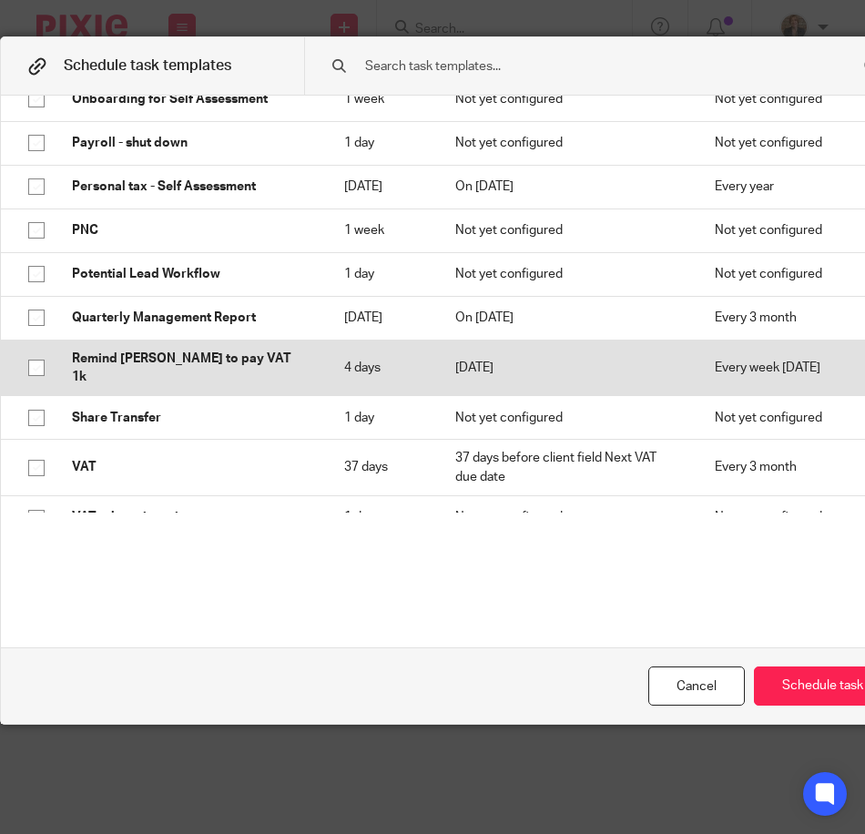
scroll to position [1574, 0]
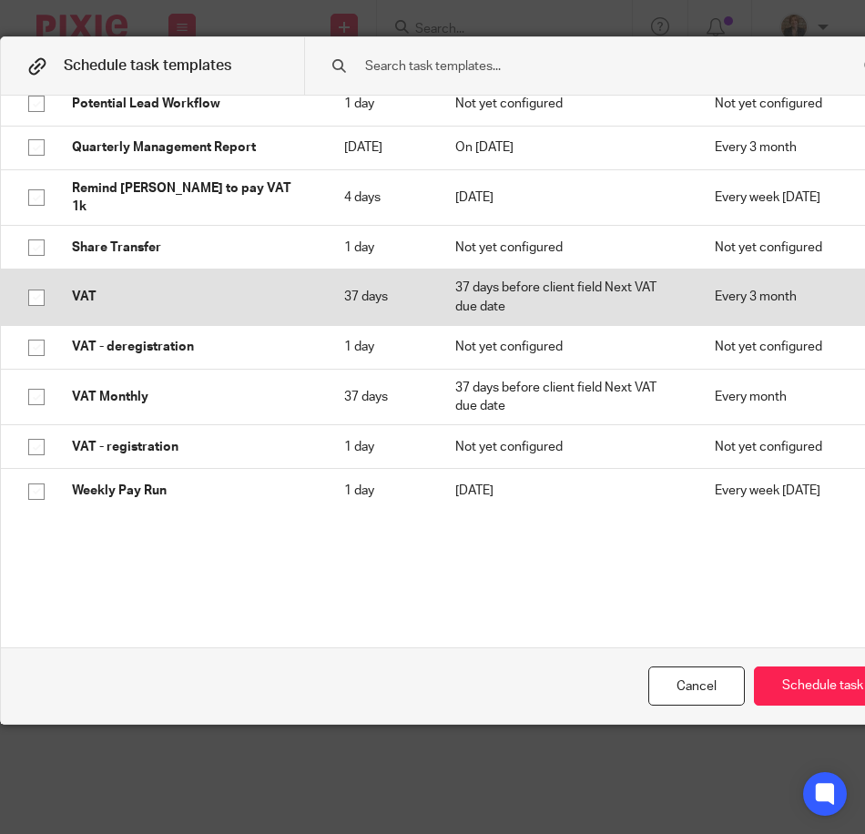
click at [34, 298] on input "checkbox" at bounding box center [36, 298] width 35 height 35
checkbox input "true"
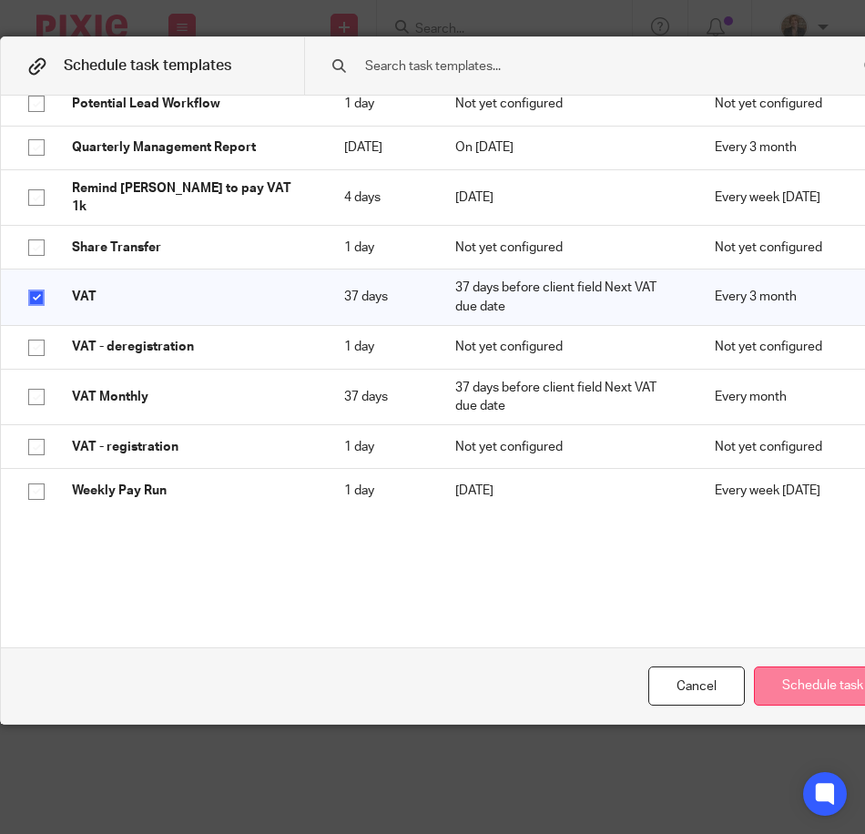
click at [802, 683] on button "Schedule task" at bounding box center [823, 686] width 138 height 39
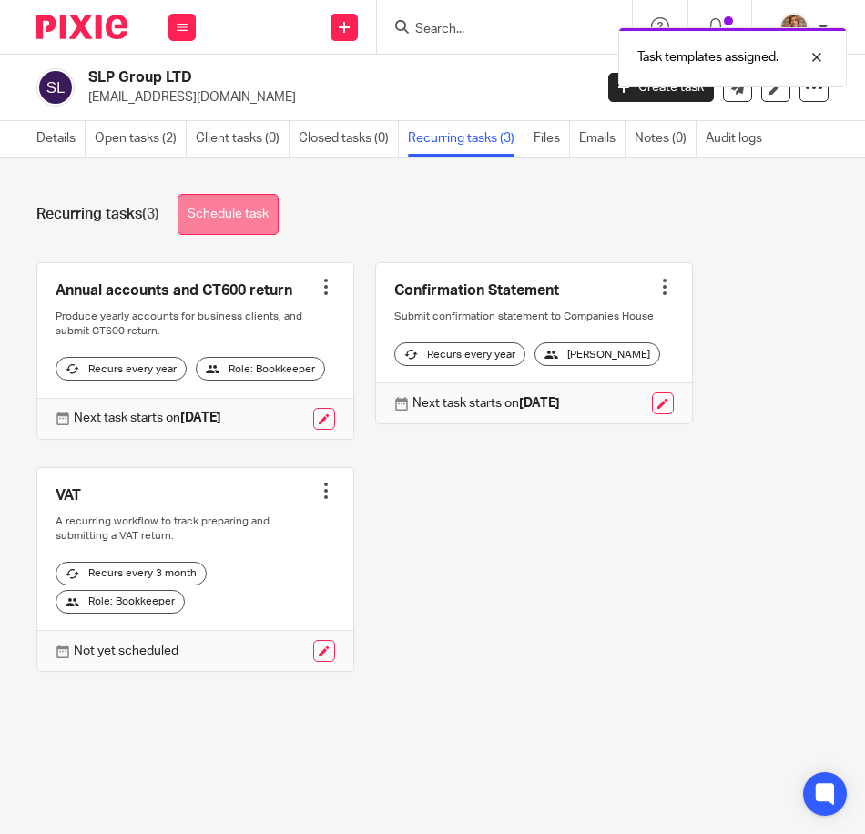
click at [217, 220] on link "Schedule task" at bounding box center [228, 214] width 101 height 41
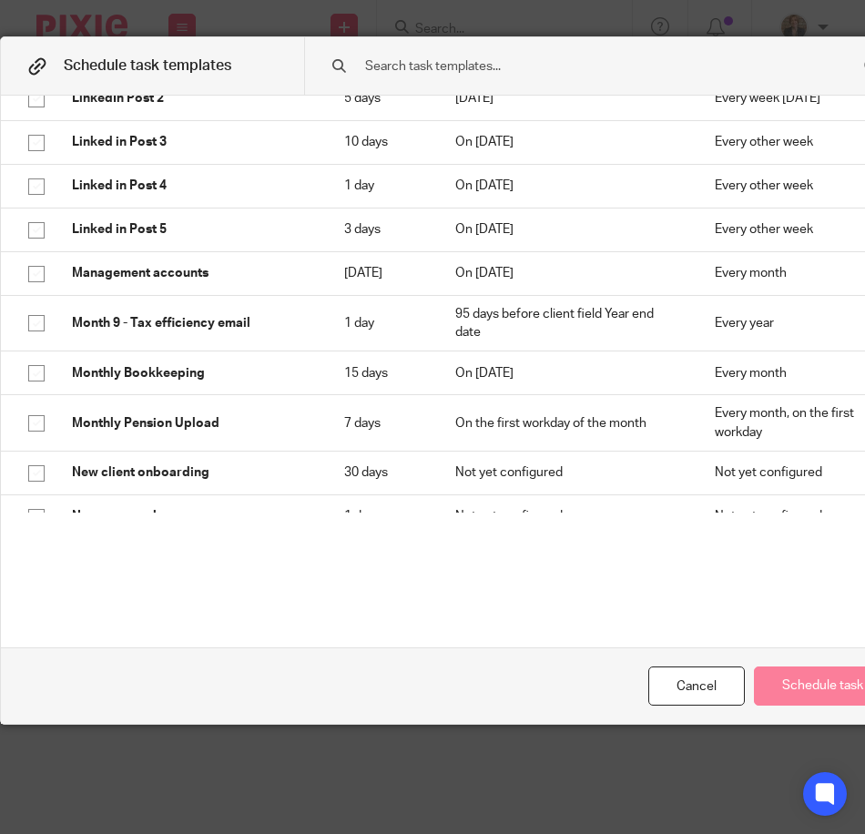
scroll to position [911, 0]
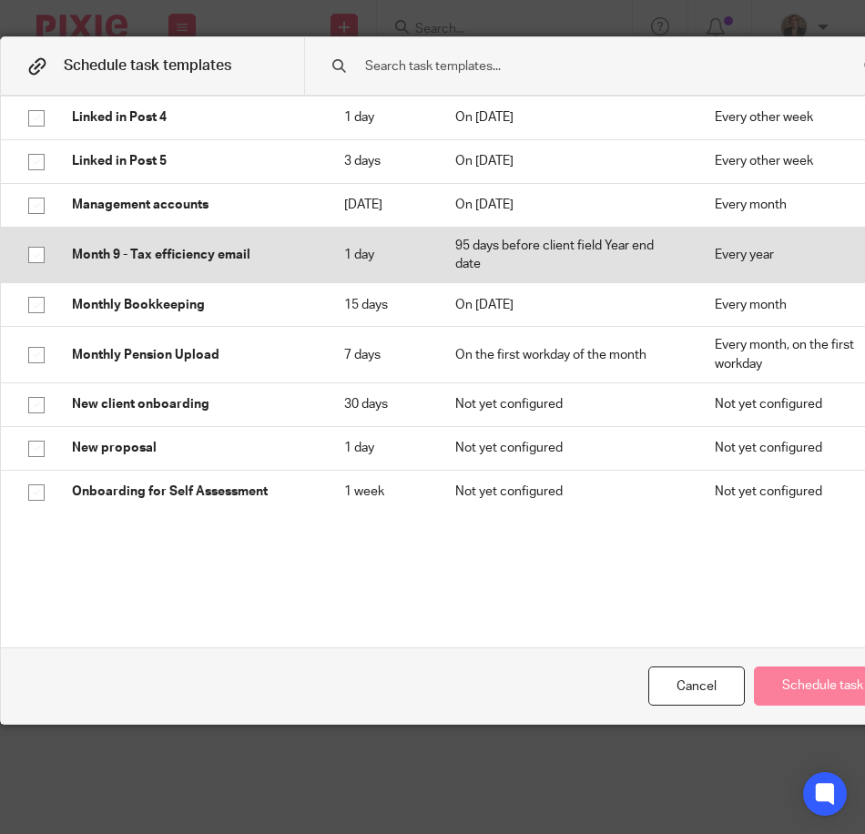
click at [34, 272] on input "checkbox" at bounding box center [36, 255] width 35 height 35
checkbox input "true"
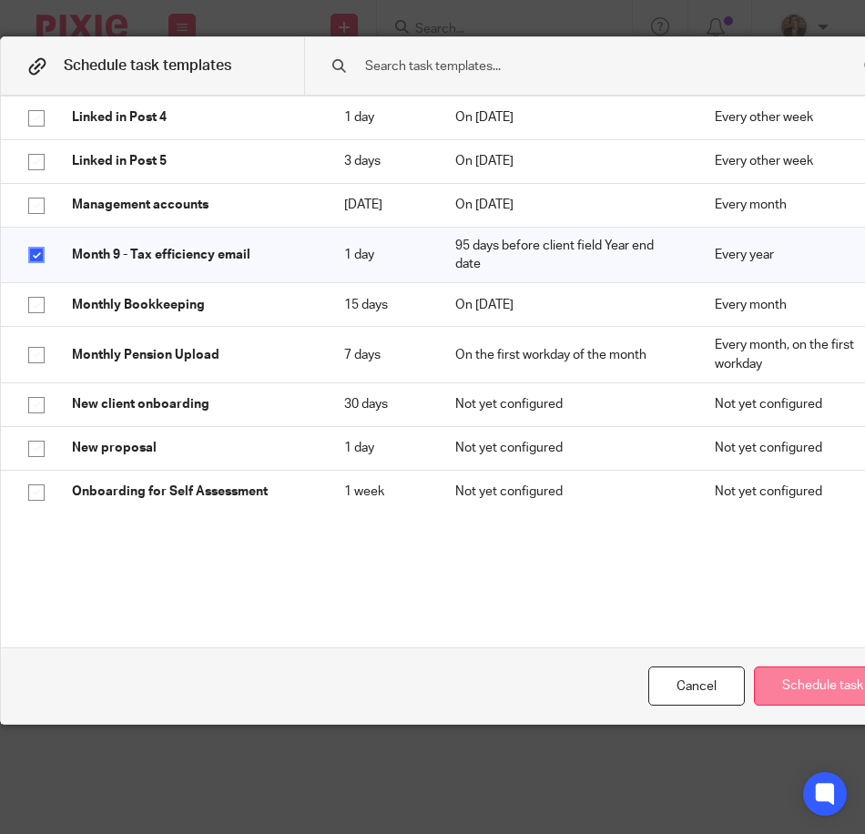
click at [823, 692] on button "Schedule task" at bounding box center [823, 686] width 138 height 39
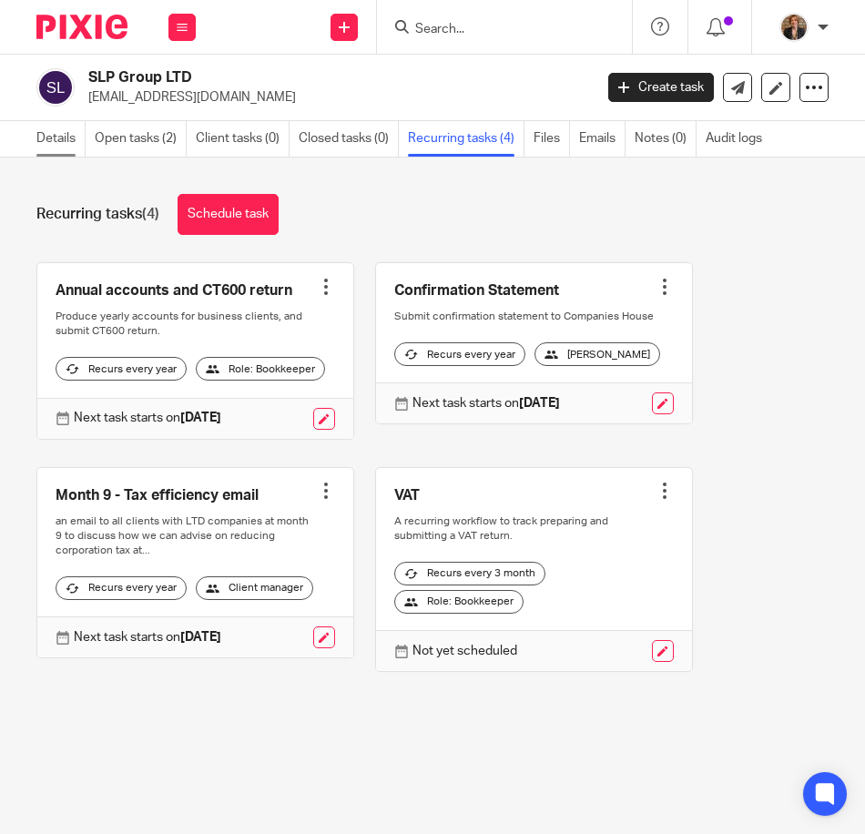
click at [60, 144] on link "Details" at bounding box center [60, 139] width 49 height 36
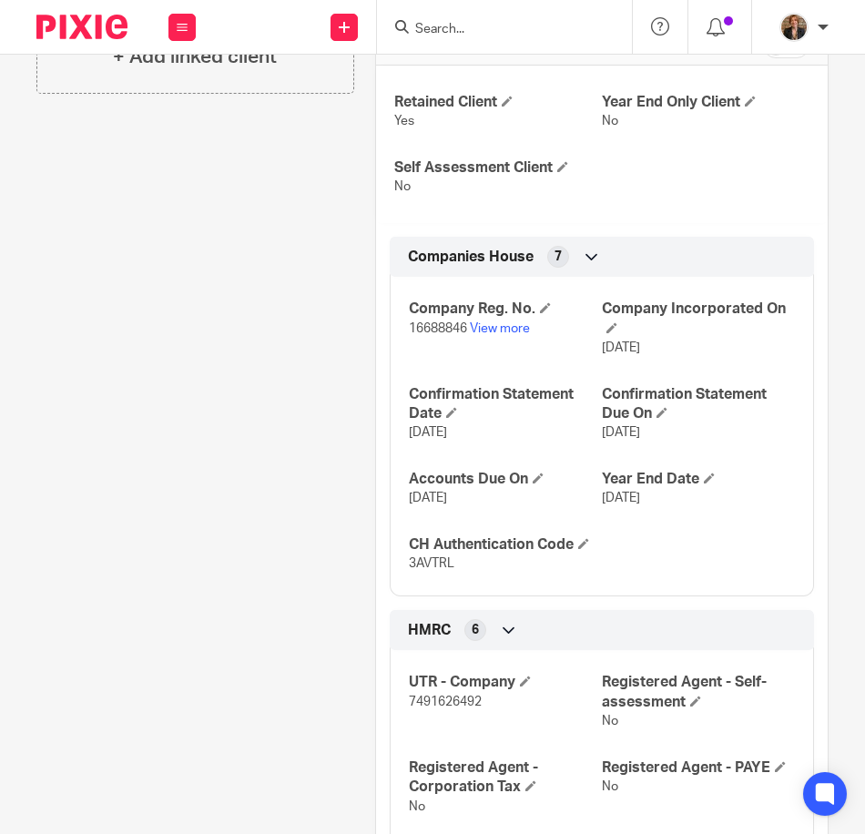
scroll to position [668, 0]
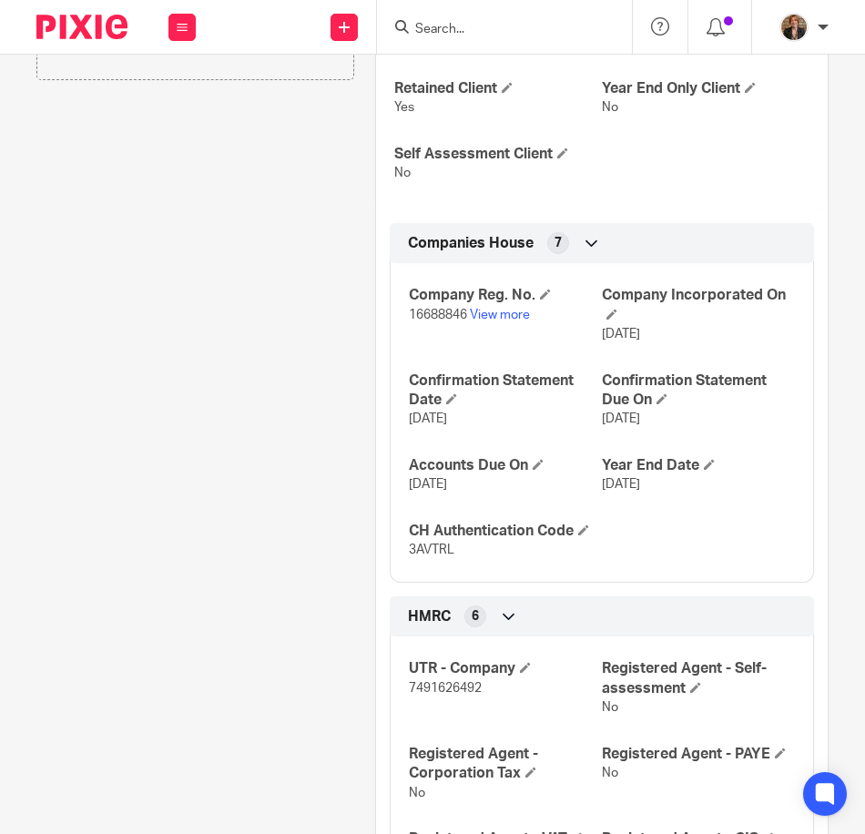
click at [271, 434] on div "Client contacts [PERSON_NAME] (Director) Edit contact Create client from contac…" at bounding box center [184, 448] width 339 height 1844
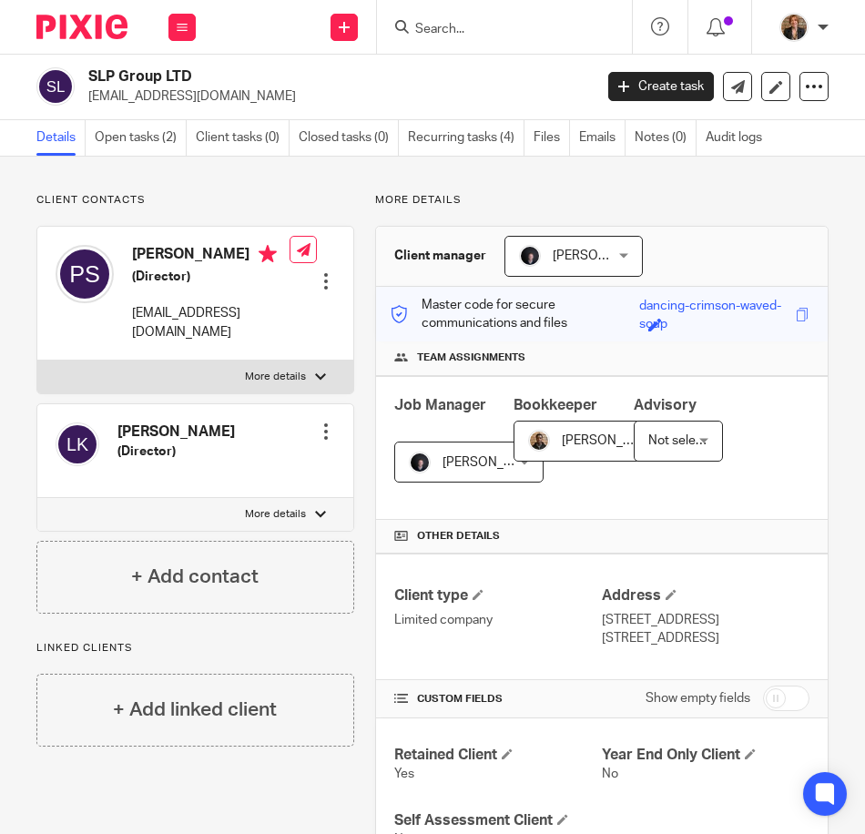
scroll to position [0, 0]
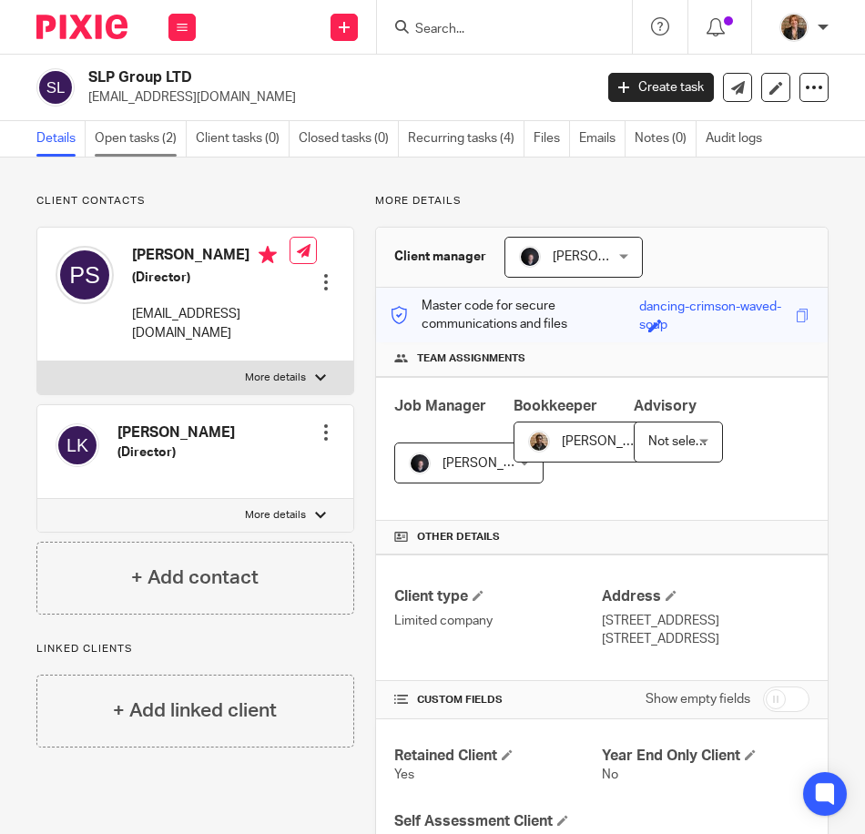
click at [149, 148] on link "Open tasks (2)" at bounding box center [141, 139] width 92 height 36
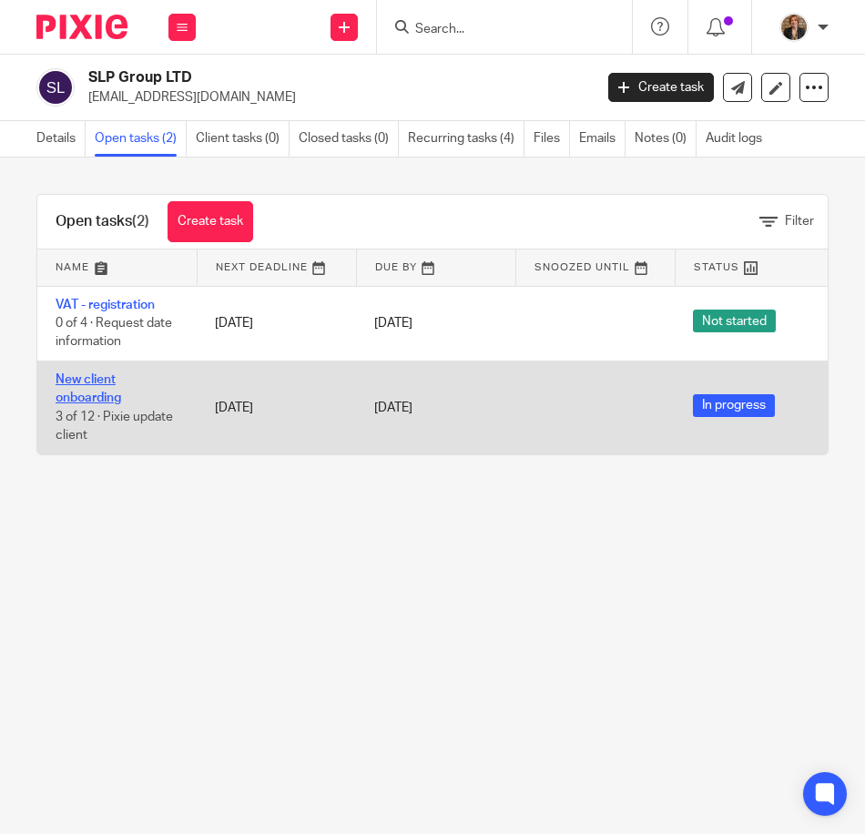
click at [79, 393] on link "New client onboarding" at bounding box center [89, 388] width 66 height 31
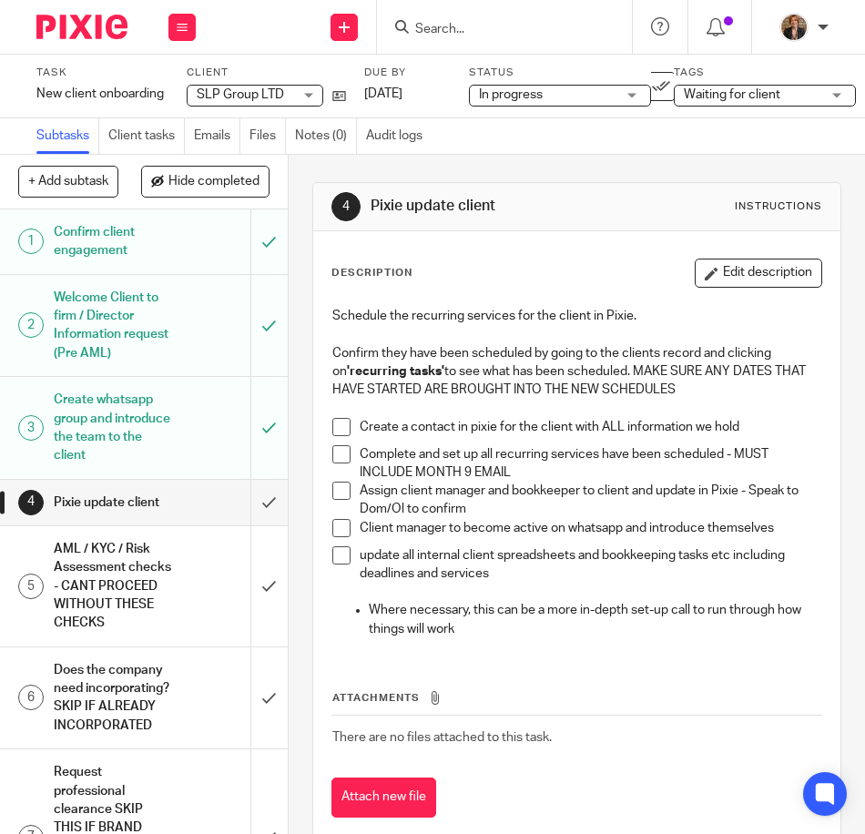
click at [332, 456] on span at bounding box center [341, 454] width 18 height 18
click at [88, 30] on img at bounding box center [81, 27] width 91 height 25
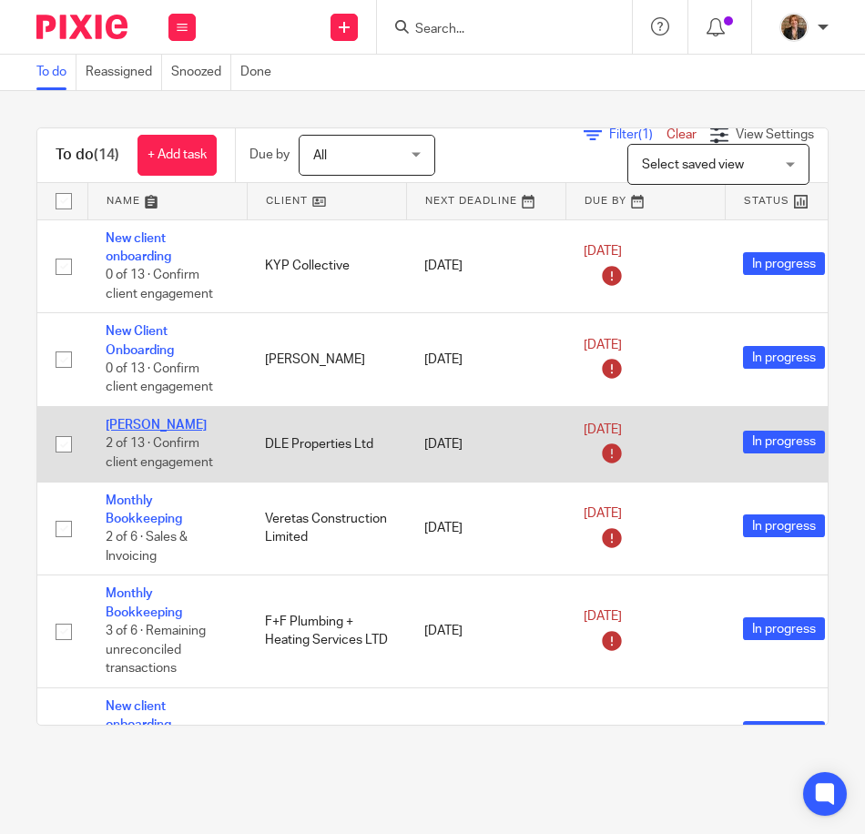
click at [135, 419] on link "Daniel Elder" at bounding box center [156, 425] width 101 height 13
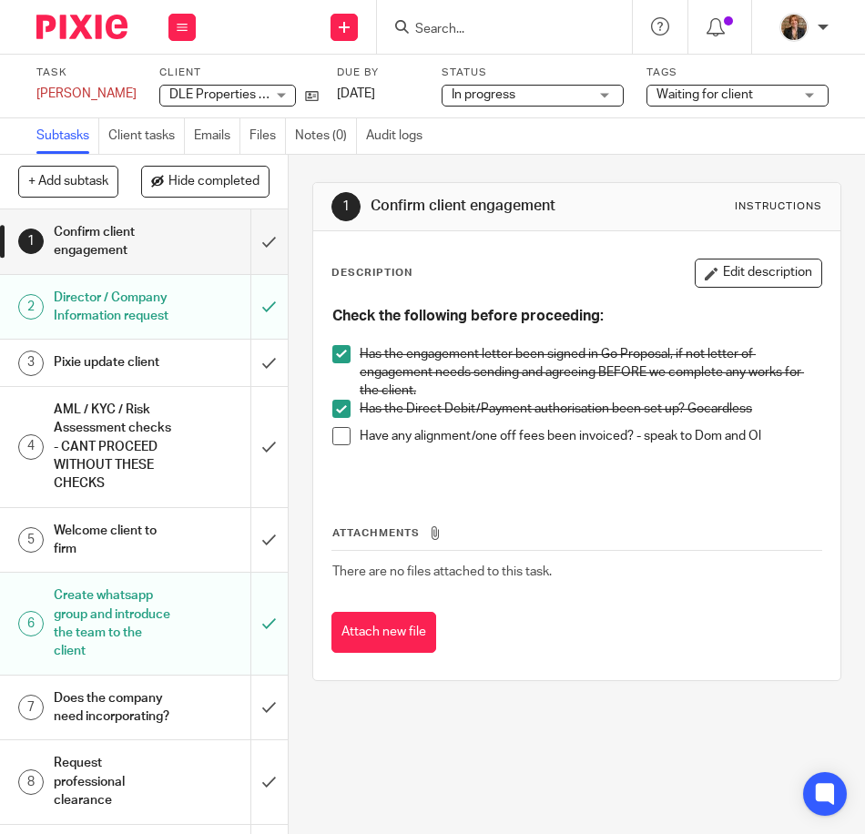
click at [152, 376] on h1 "Pixie update client" at bounding box center [113, 362] width 119 height 27
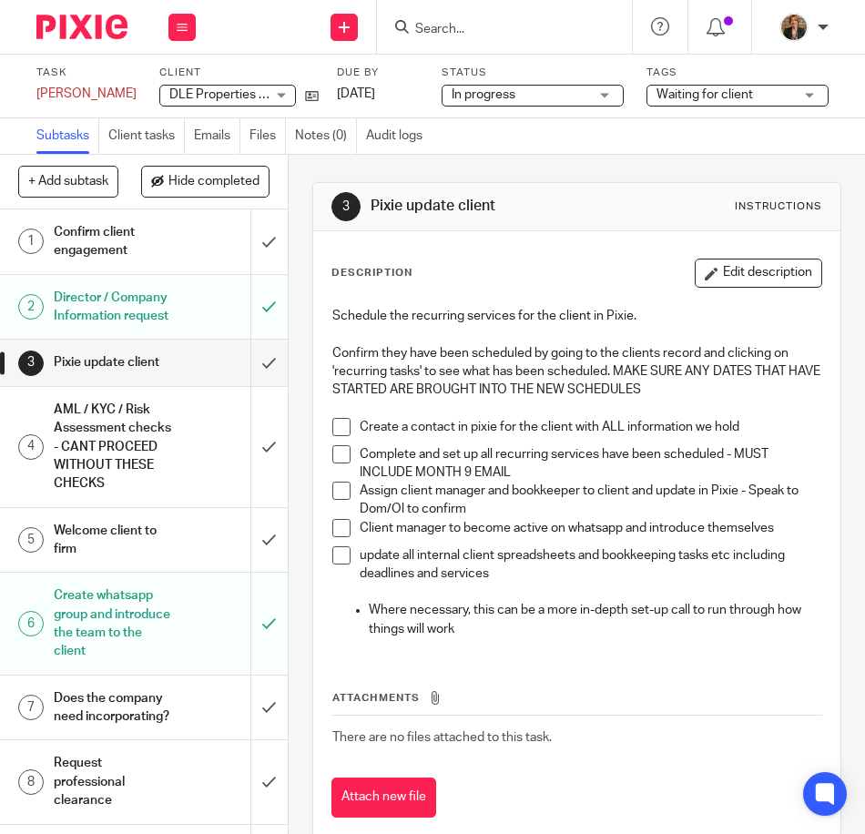
click at [84, 31] on img at bounding box center [81, 27] width 91 height 25
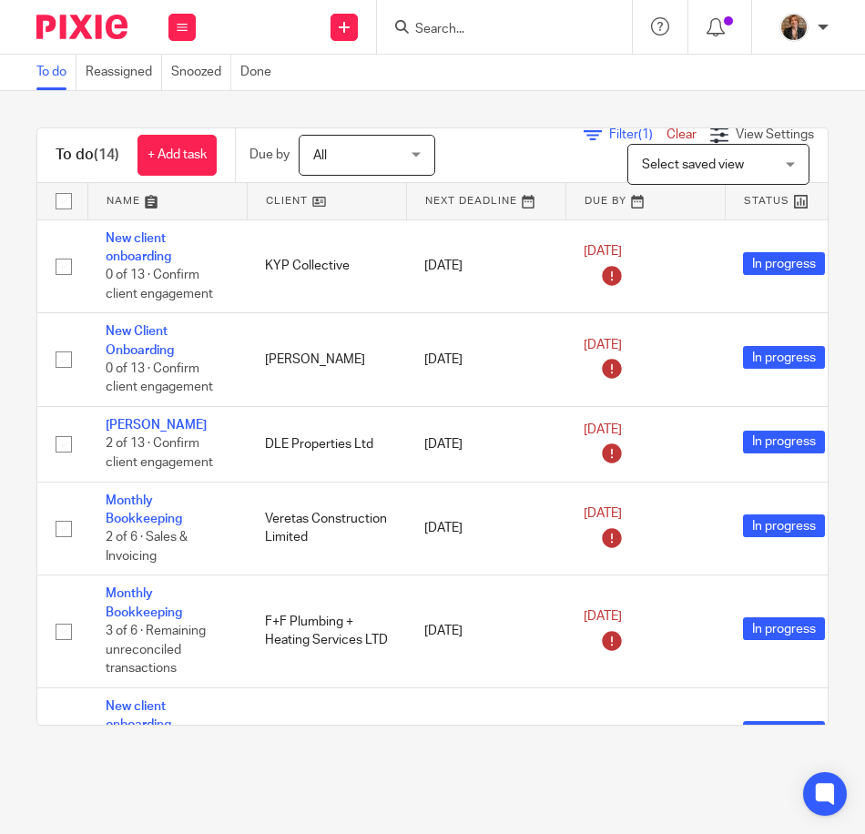
click at [124, 198] on link at bounding box center [167, 201] width 158 height 36
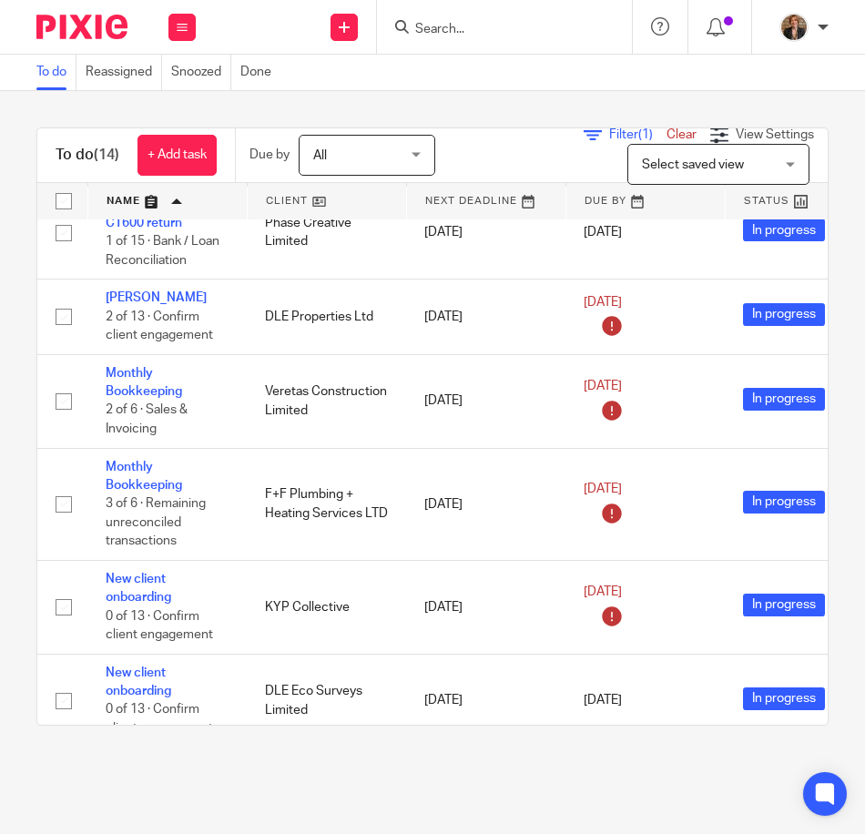
scroll to position [61, 0]
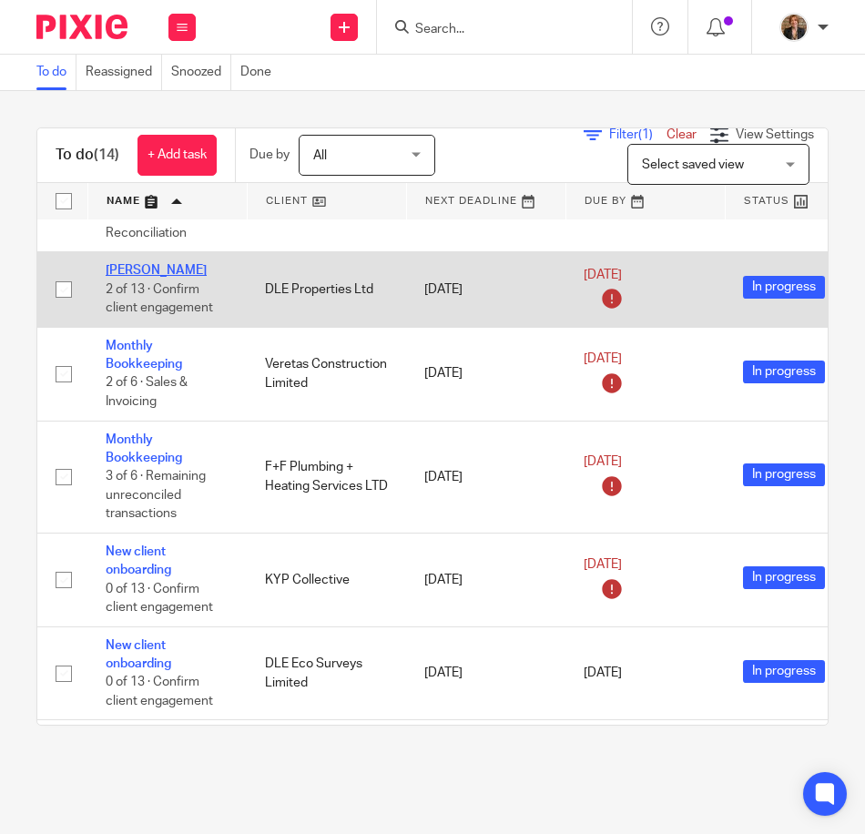
click at [139, 265] on link "[PERSON_NAME]" at bounding box center [156, 270] width 101 height 13
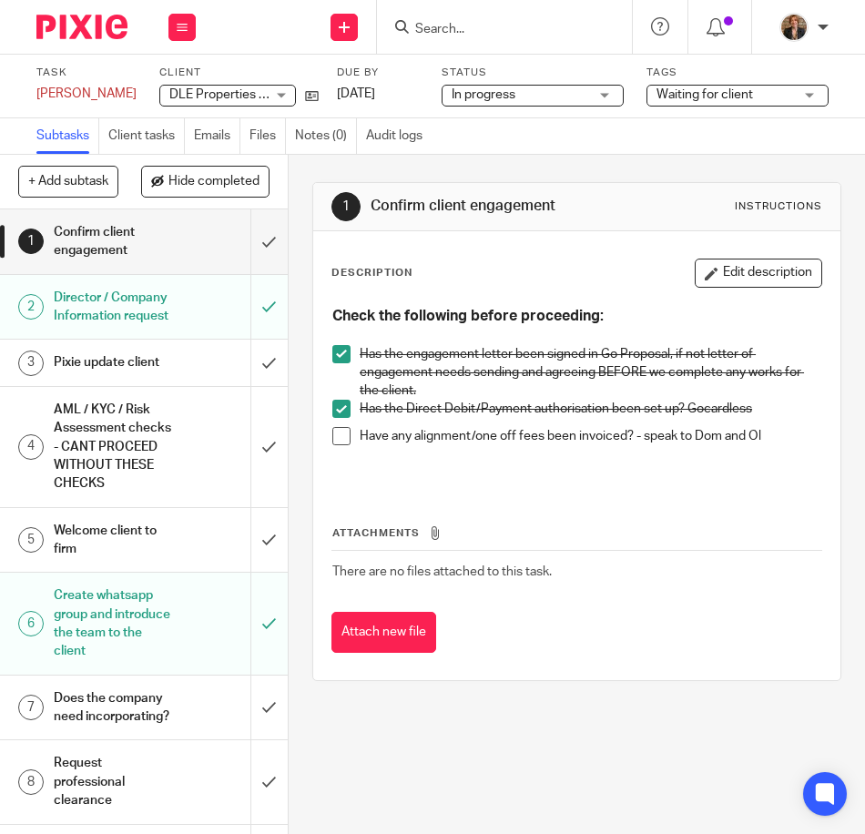
click at [151, 231] on h1 "Confirm client engagement" at bounding box center [113, 242] width 119 height 46
click at [116, 305] on h1 "Director / Company Information request" at bounding box center [113, 307] width 119 height 46
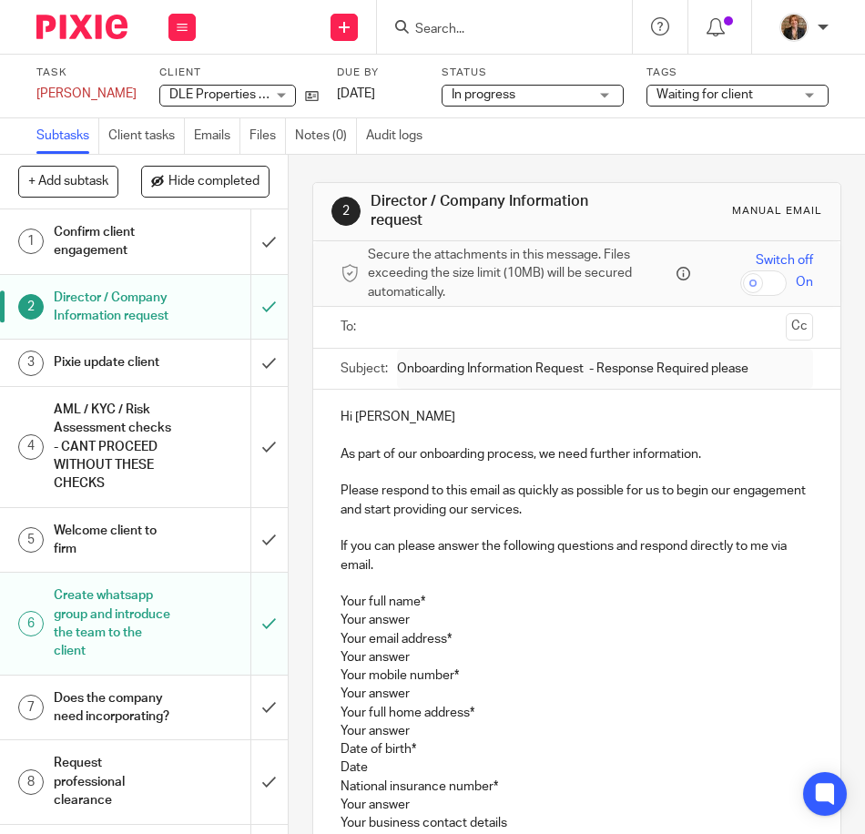
click at [162, 376] on div "Pixie update client" at bounding box center [143, 362] width 179 height 27
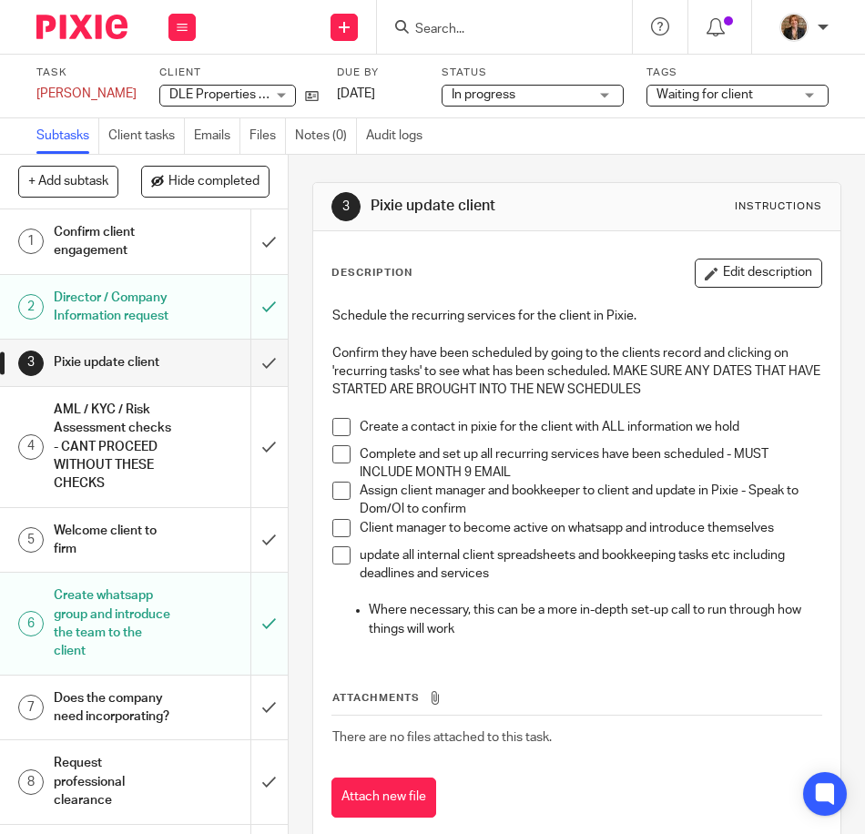
click at [118, 320] on h1 "Director / Company Information request" at bounding box center [113, 307] width 119 height 46
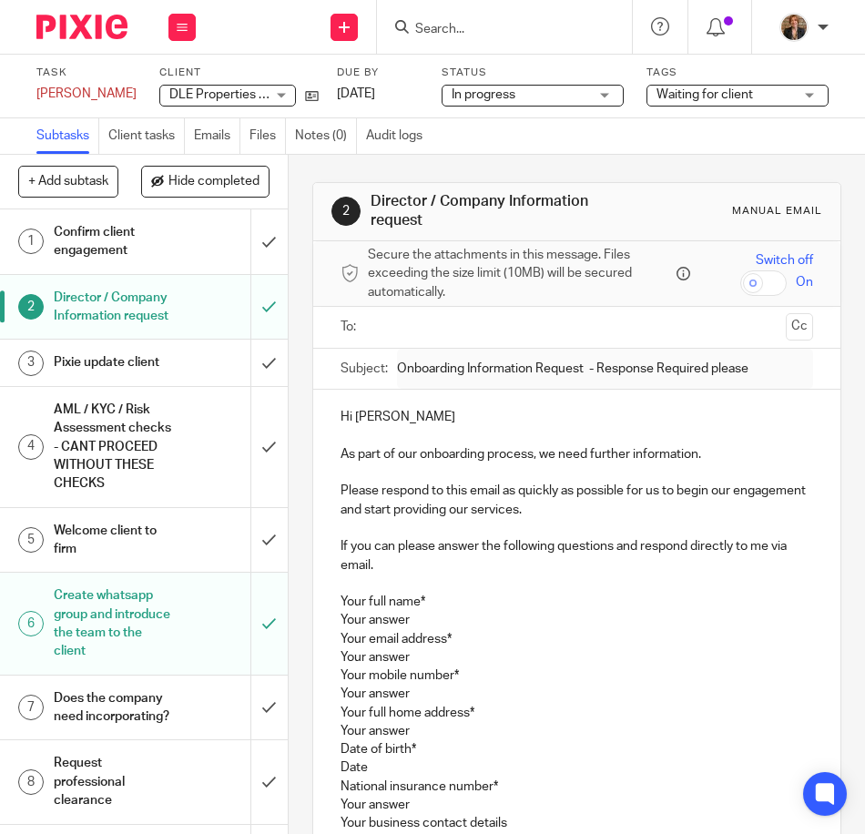
click at [70, 31] on img at bounding box center [81, 27] width 91 height 25
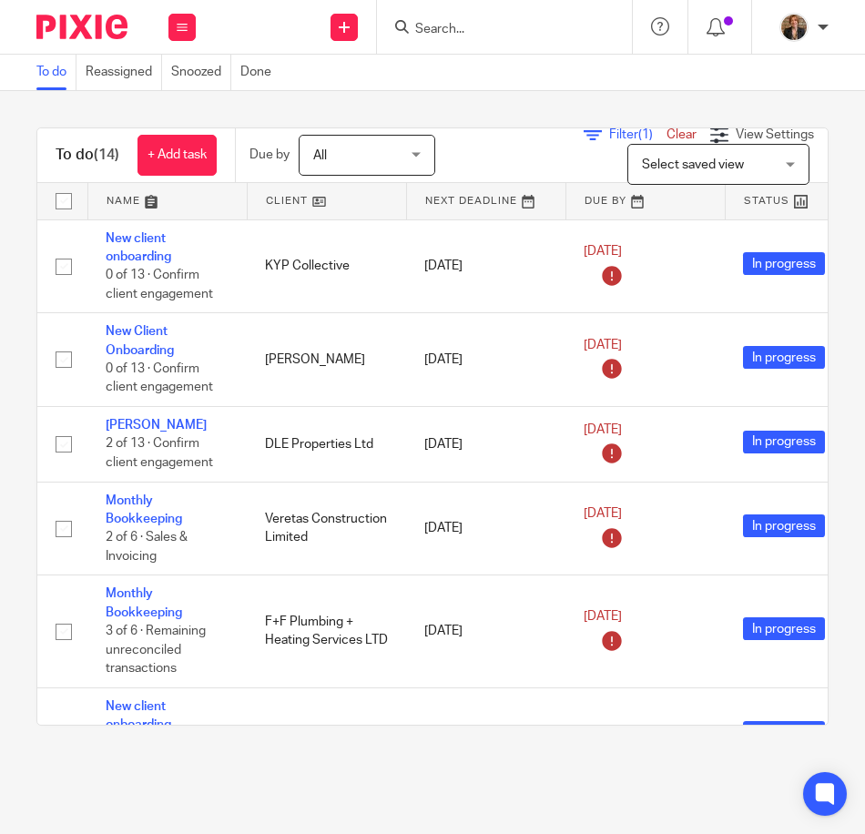
click at [85, 24] on img at bounding box center [81, 27] width 91 height 25
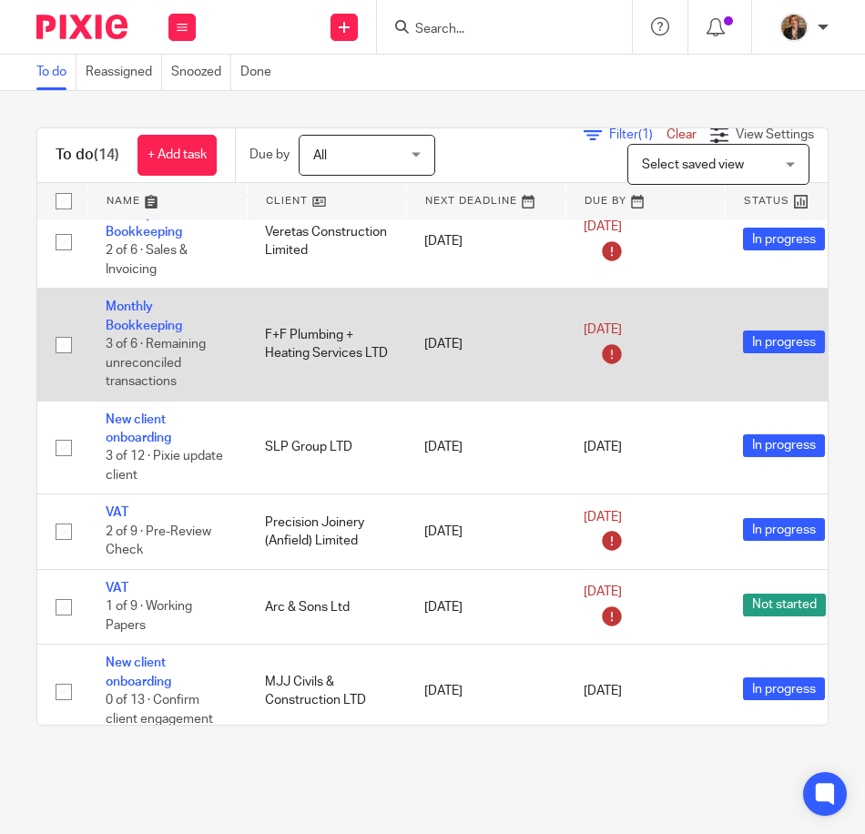
scroll to position [364, 0]
